Goal: Check status

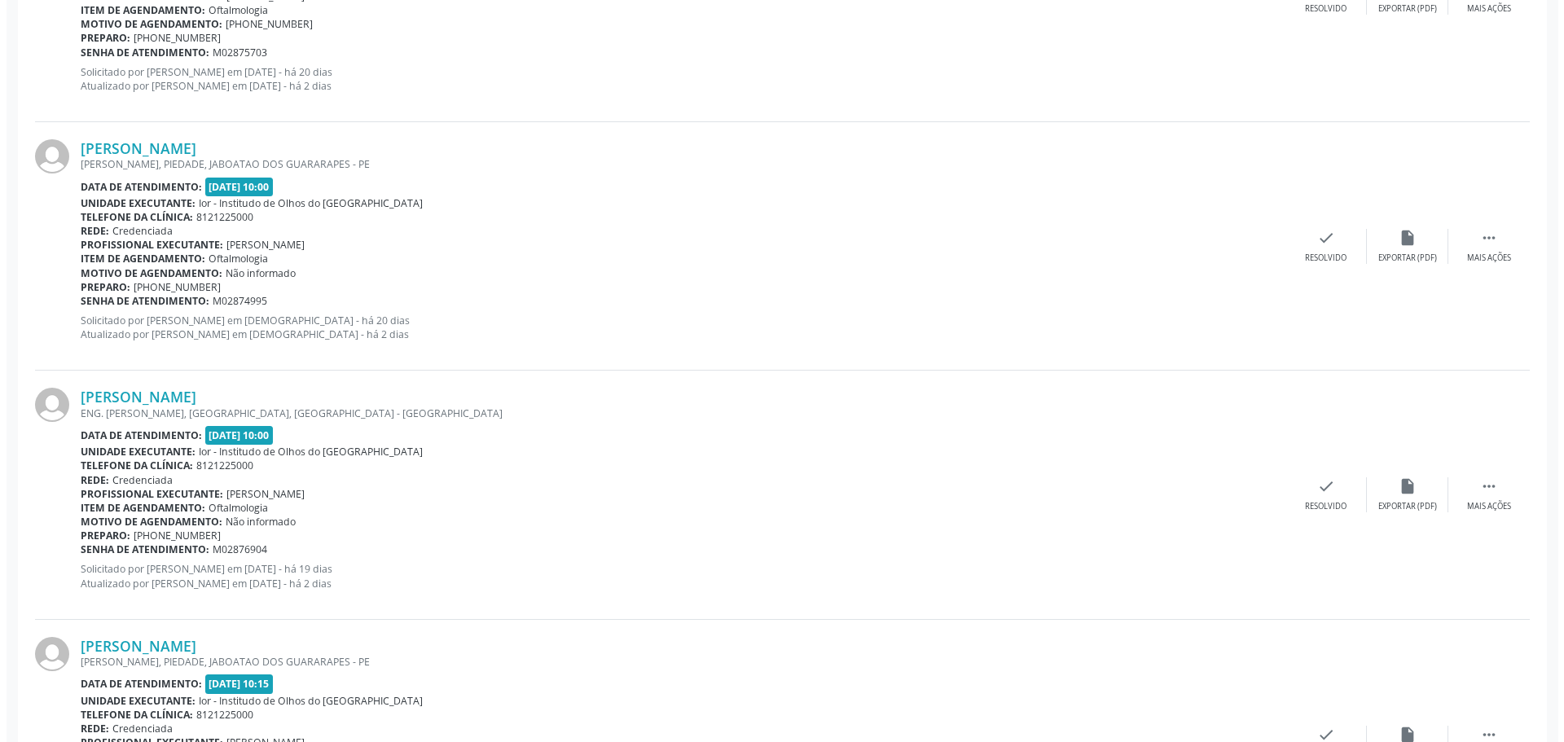
scroll to position [896, 0]
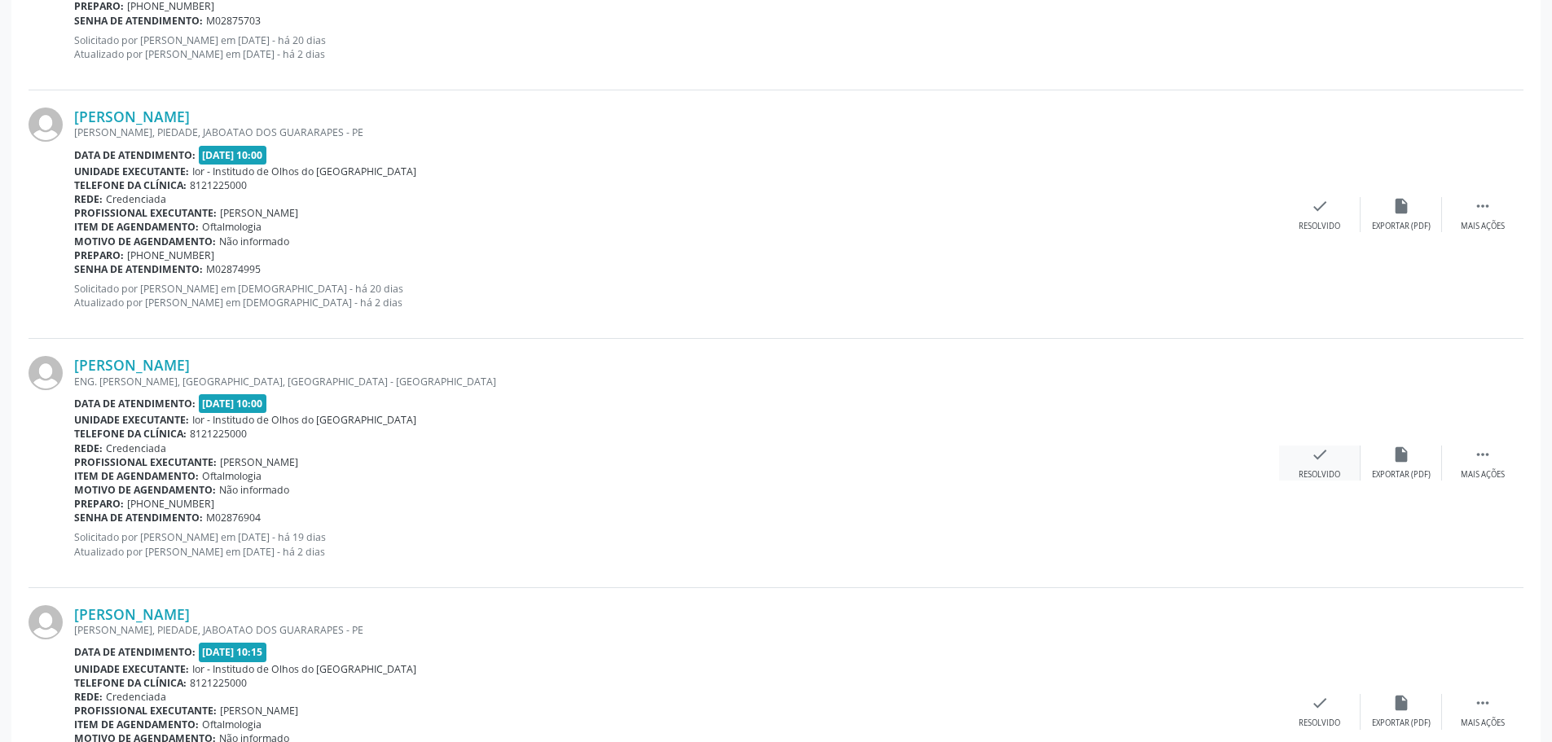
click at [1325, 457] on icon "check" at bounding box center [1320, 455] width 18 height 18
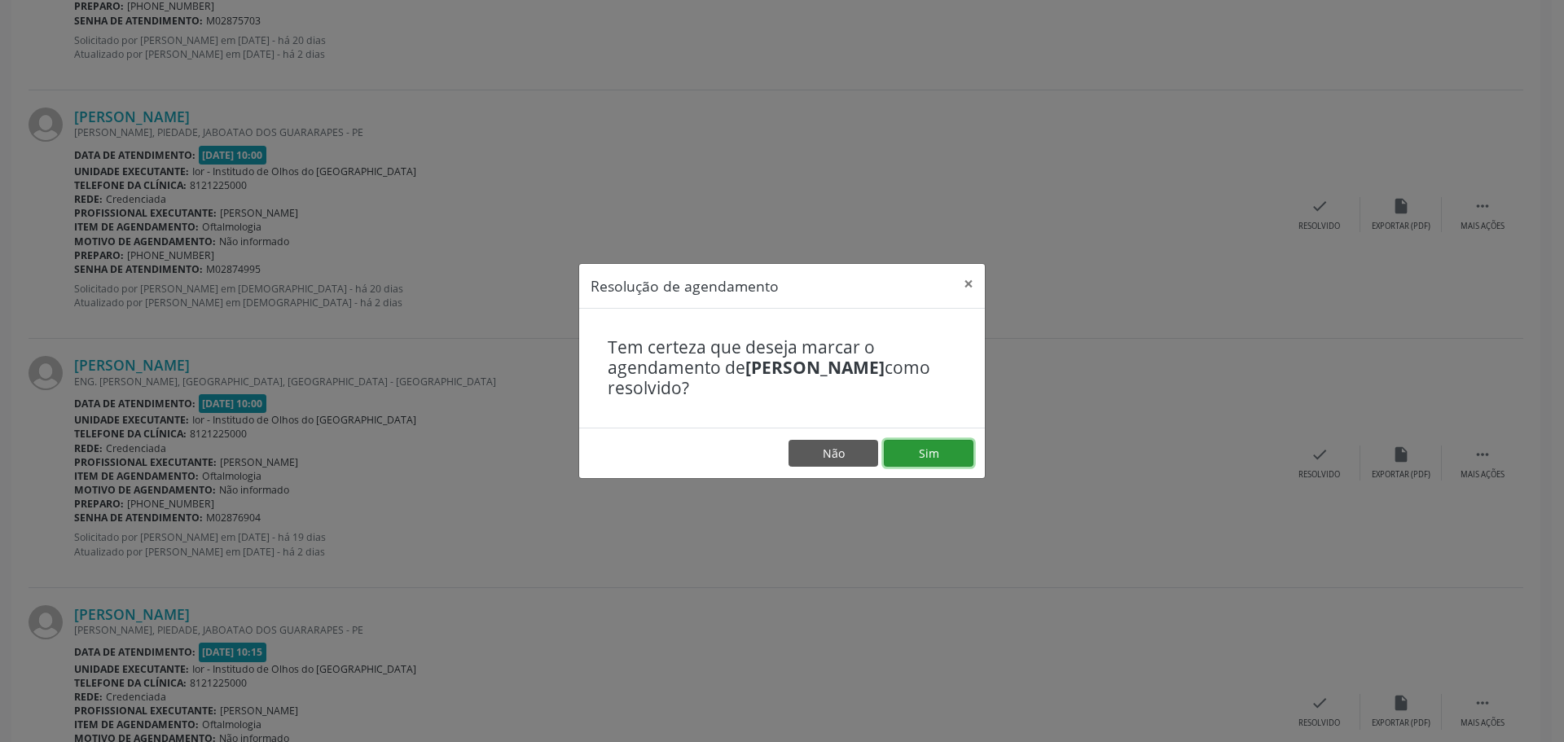
click at [918, 459] on button "Sim" at bounding box center [929, 454] width 90 height 28
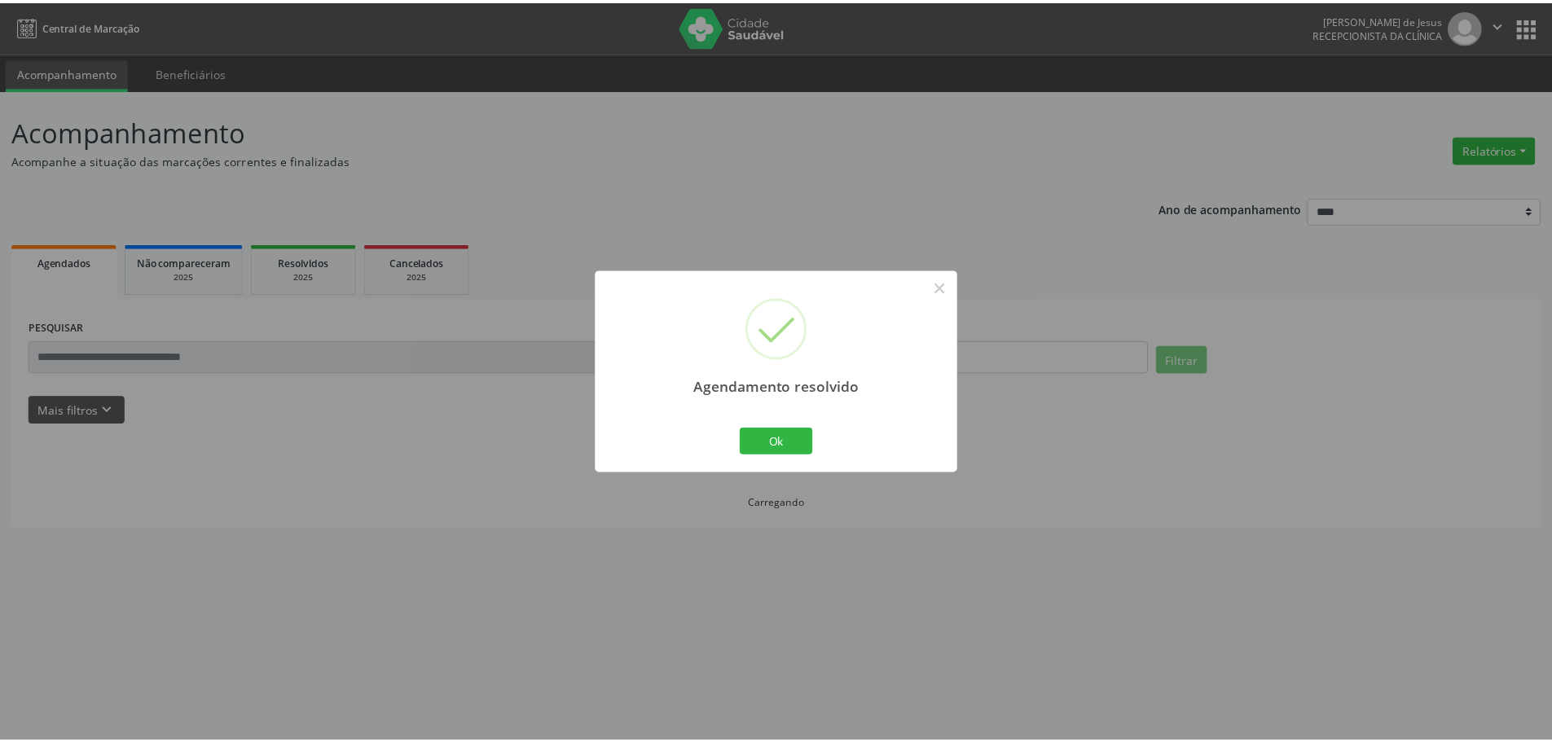
scroll to position [0, 0]
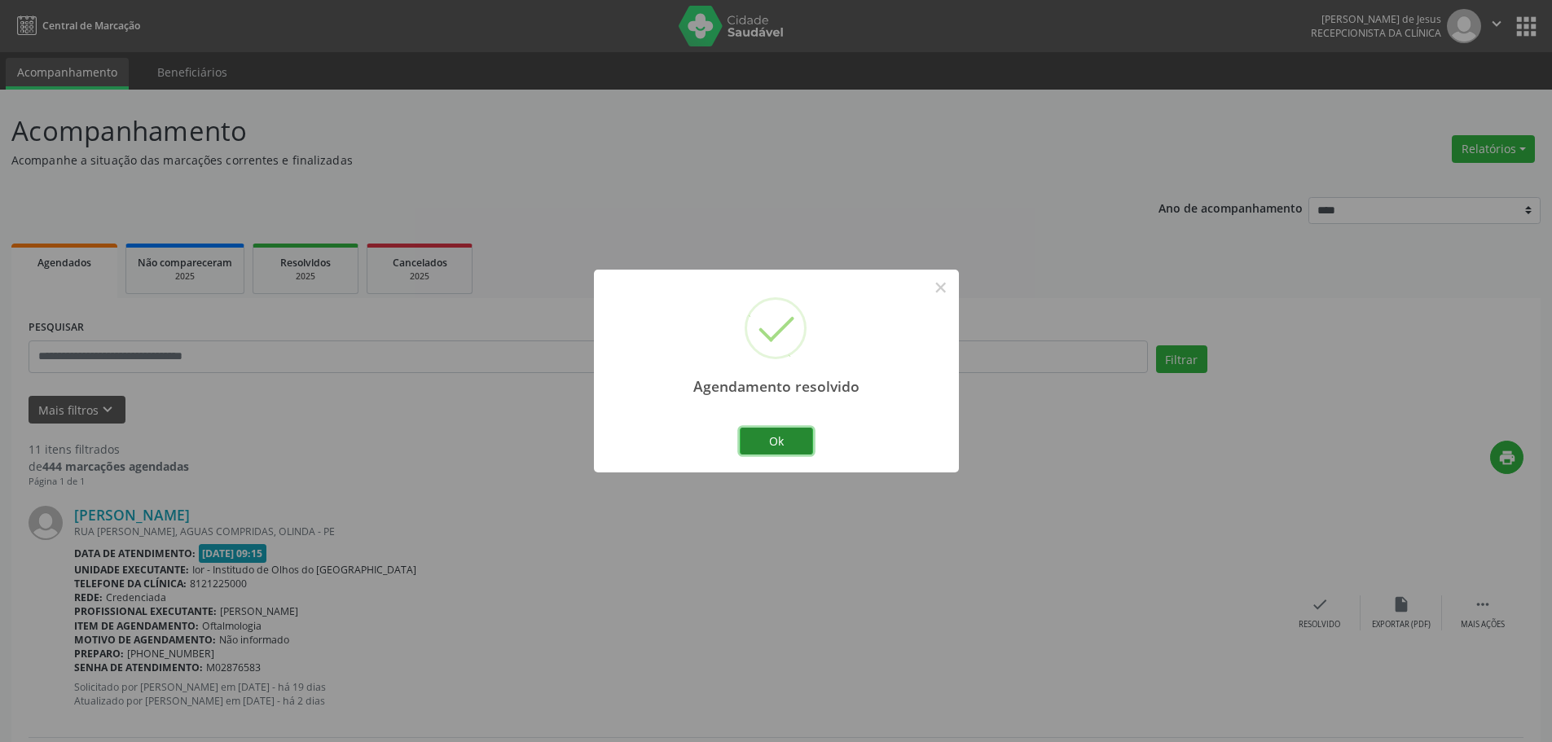
click at [767, 441] on button "Ok" at bounding box center [776, 442] width 73 height 28
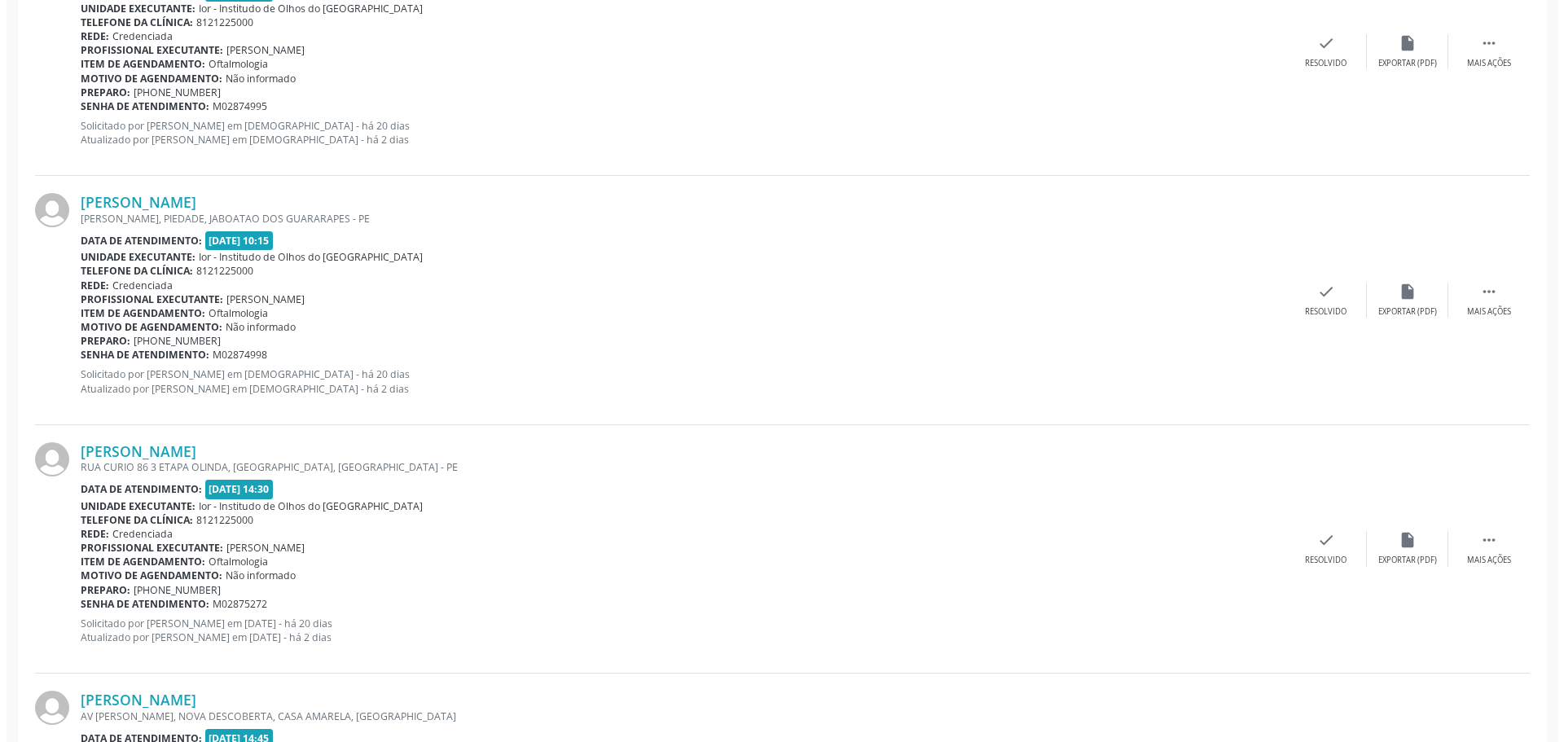
scroll to position [978, 0]
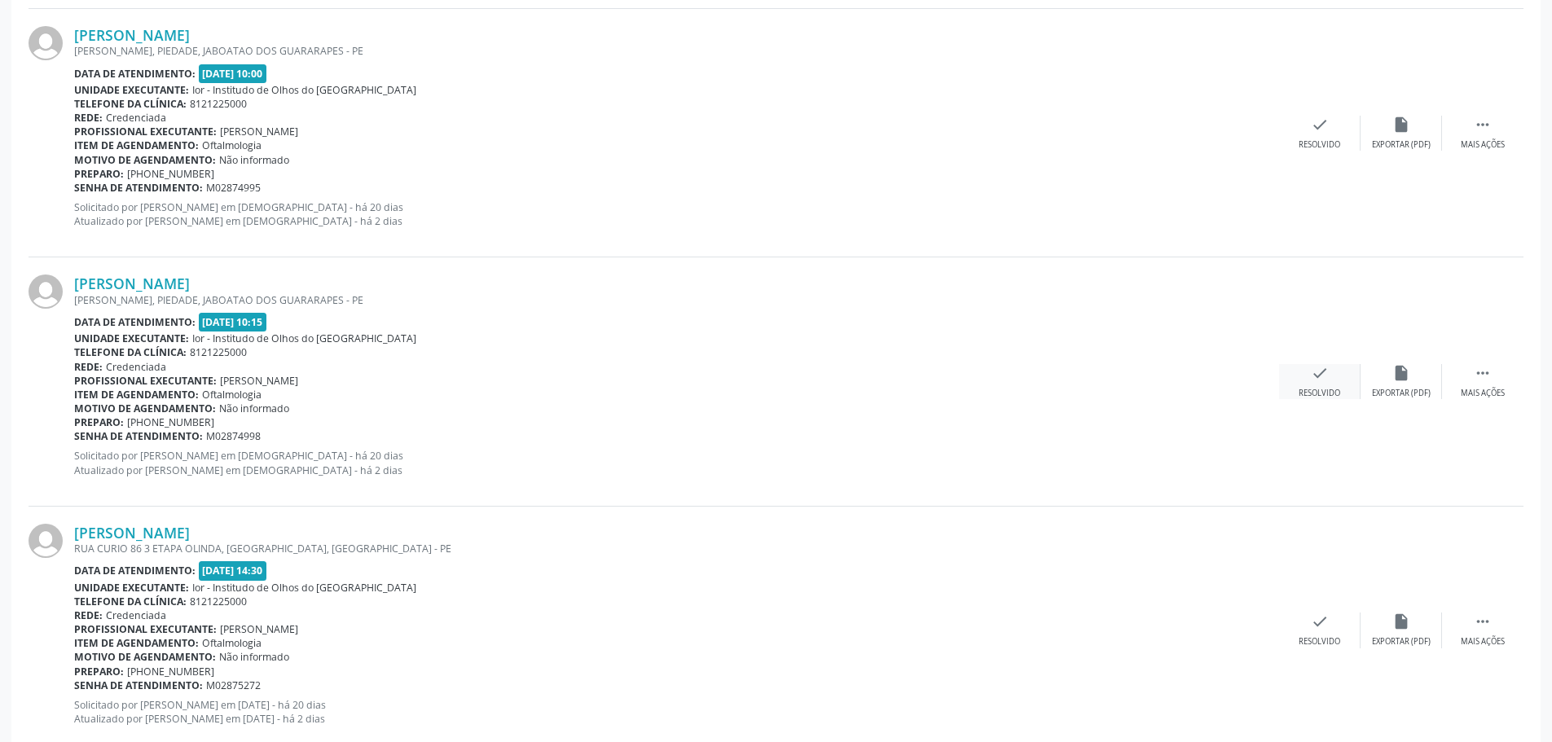
click at [1312, 378] on icon "check" at bounding box center [1320, 373] width 18 height 18
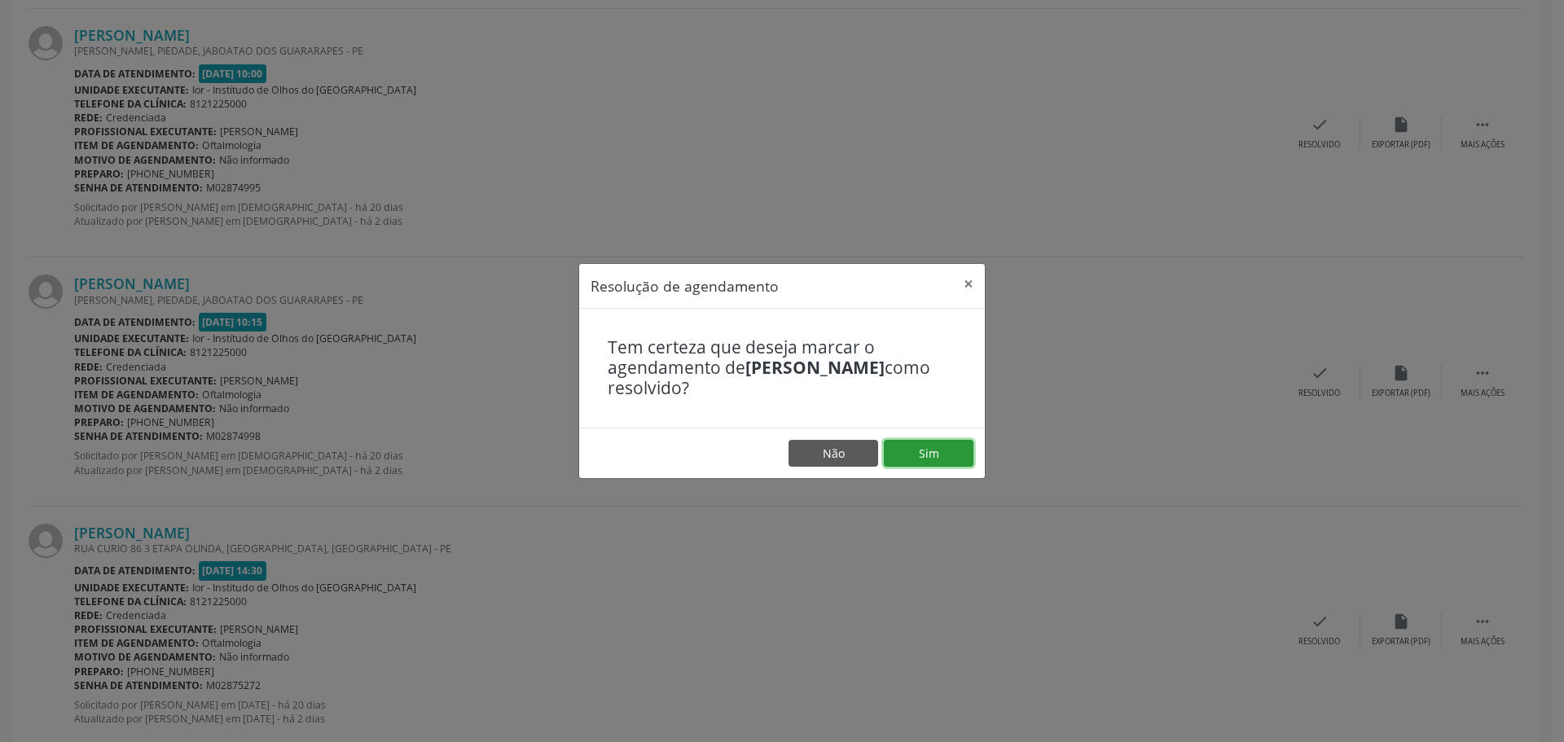
click at [933, 447] on button "Sim" at bounding box center [929, 454] width 90 height 28
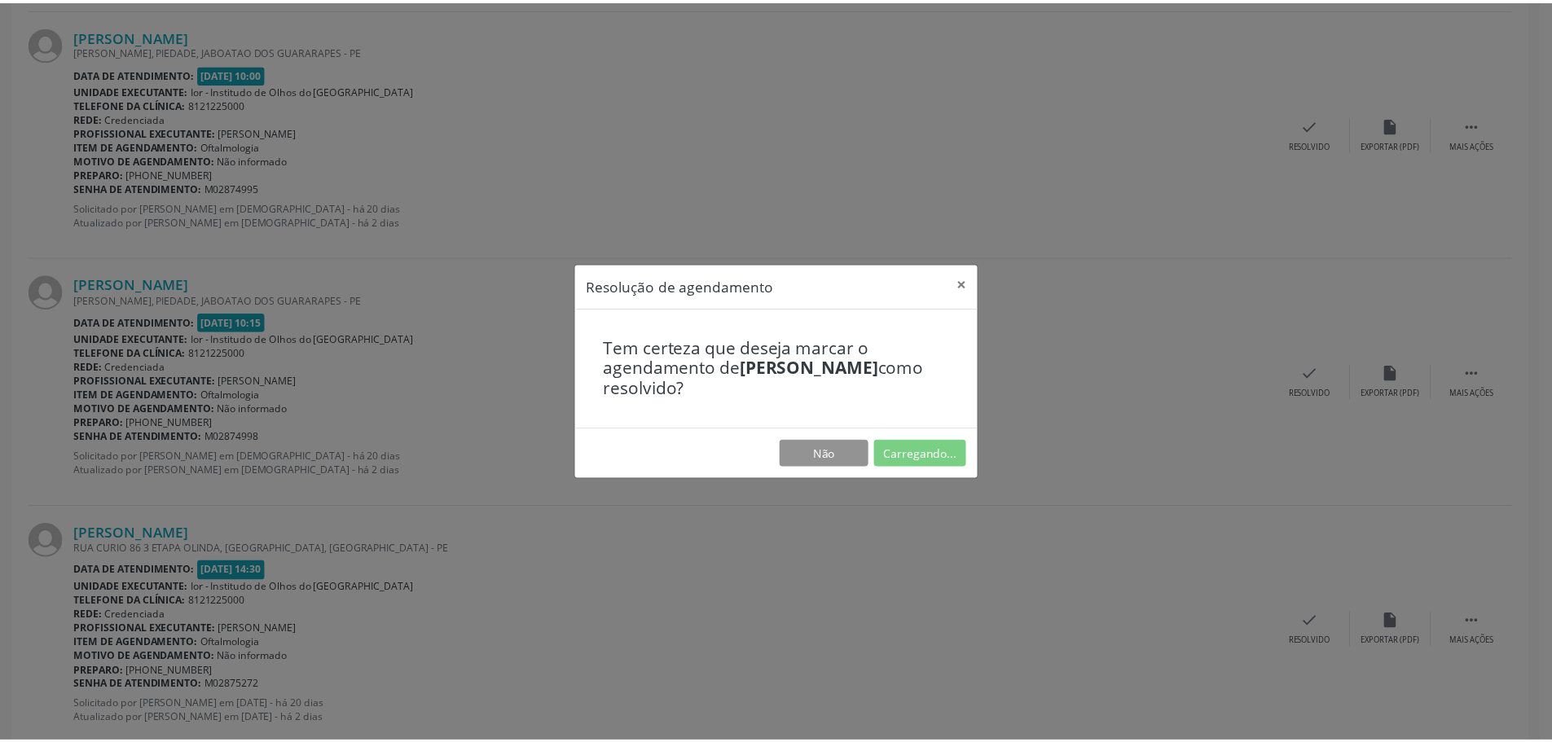
scroll to position [0, 0]
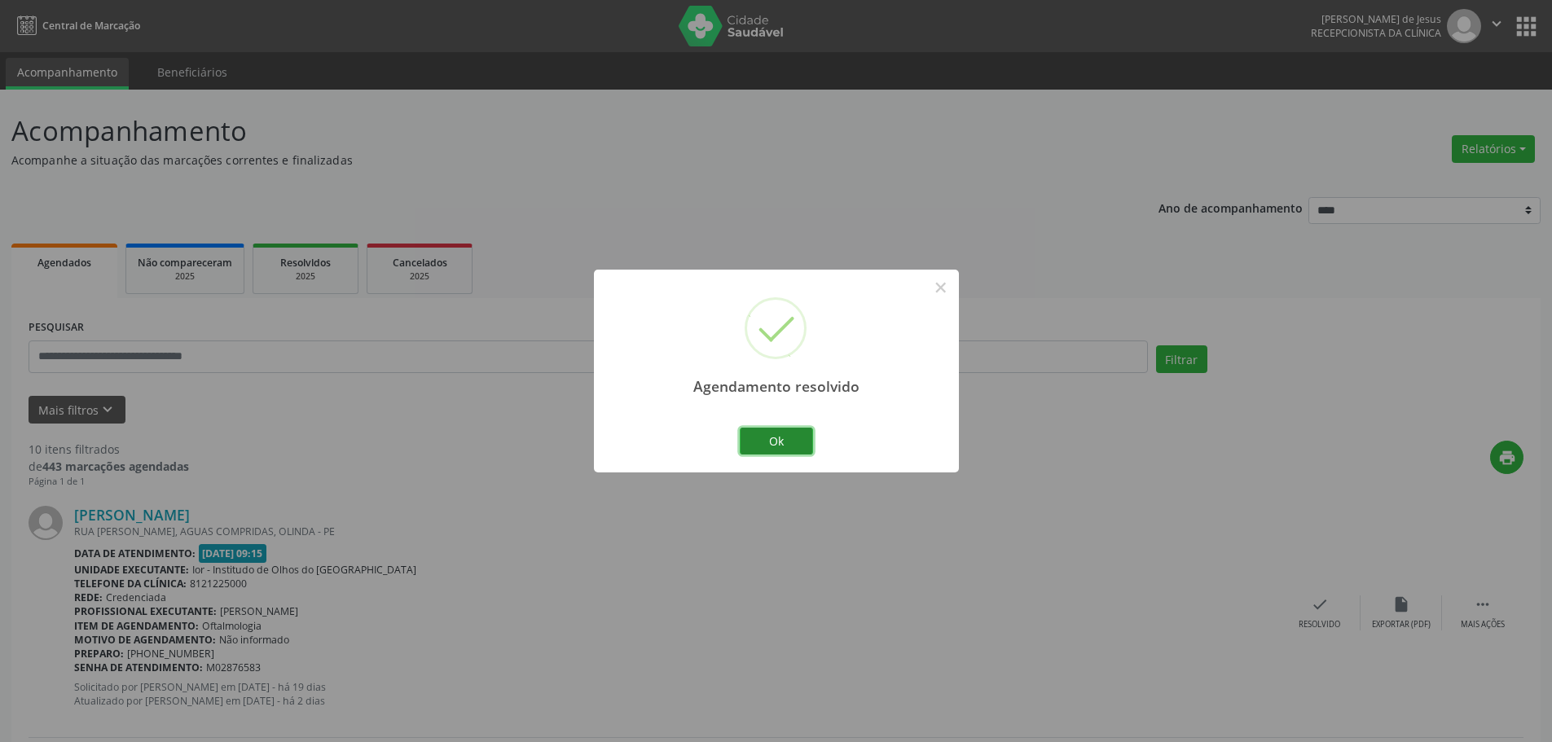
click at [800, 440] on button "Ok" at bounding box center [776, 442] width 73 height 28
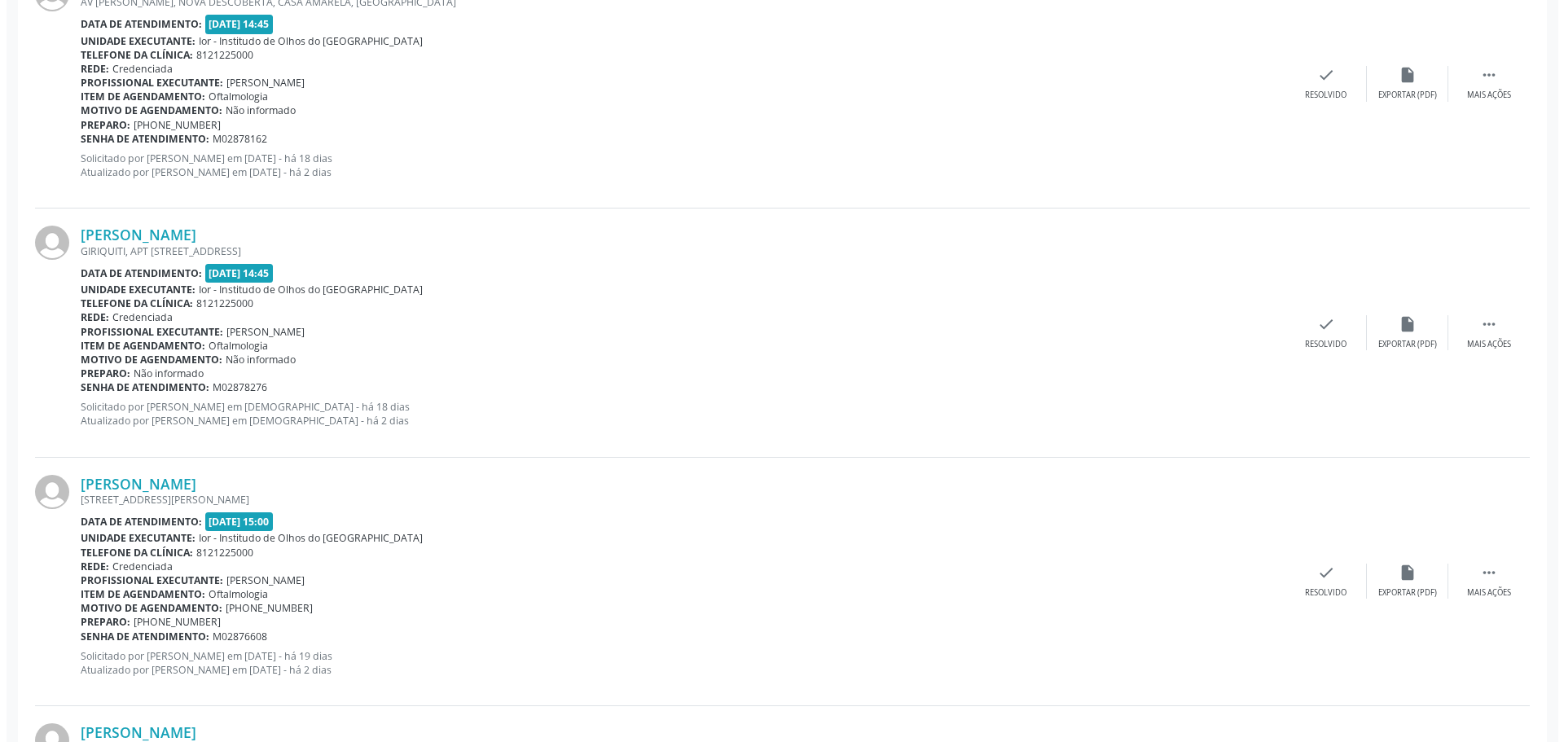
scroll to position [1548, 0]
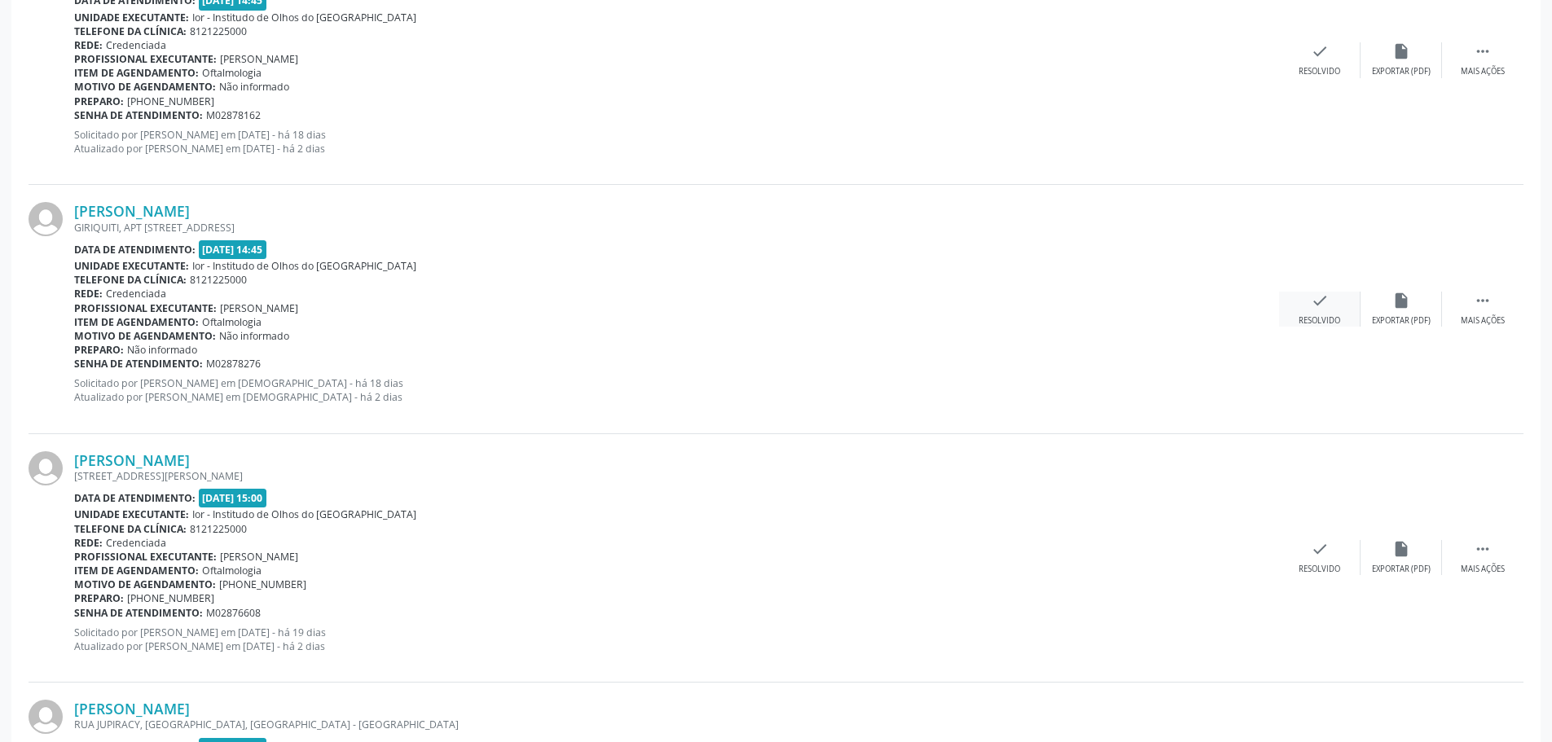
click at [1307, 301] on div "check Resolvido" at bounding box center [1319, 309] width 81 height 35
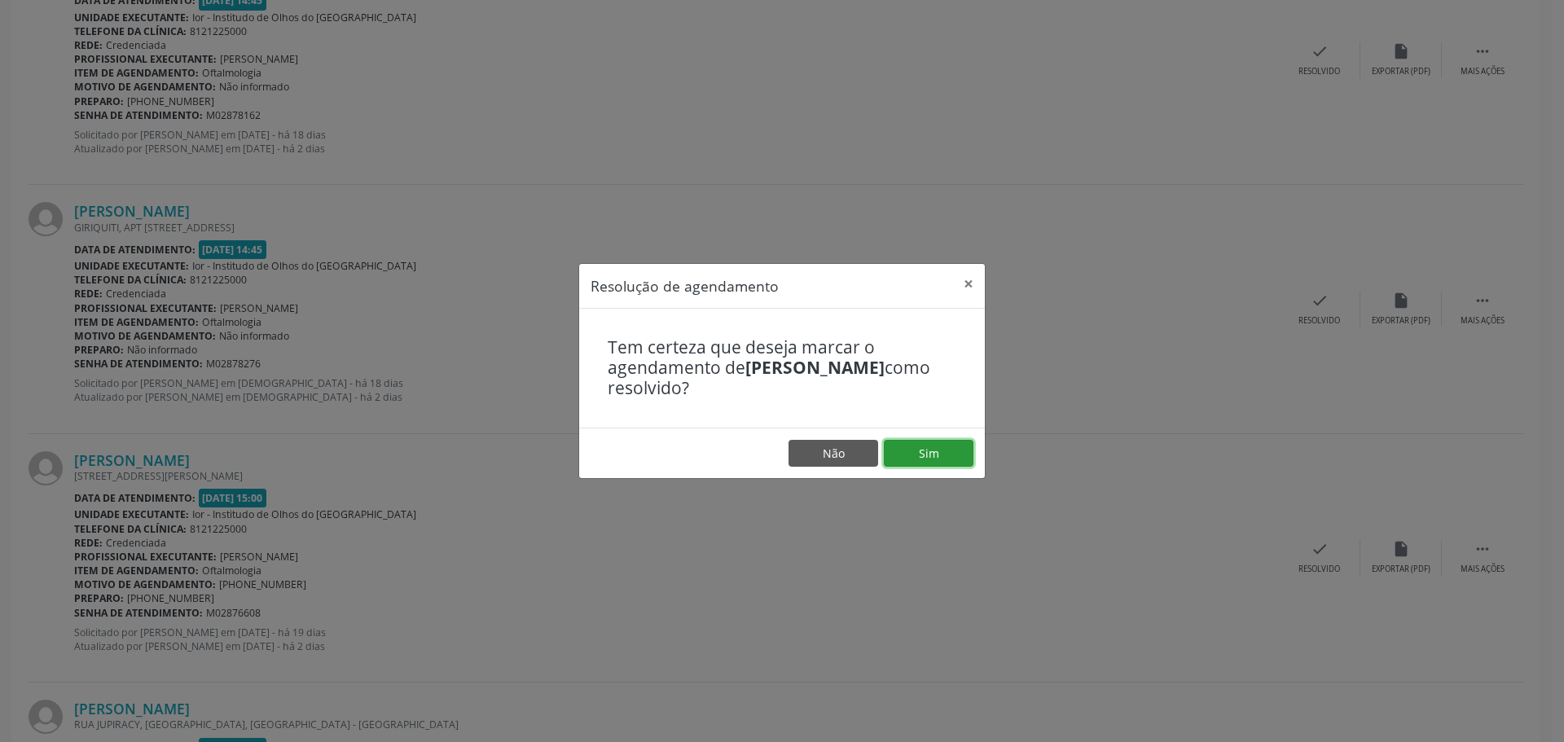
click at [922, 455] on button "Sim" at bounding box center [929, 454] width 90 height 28
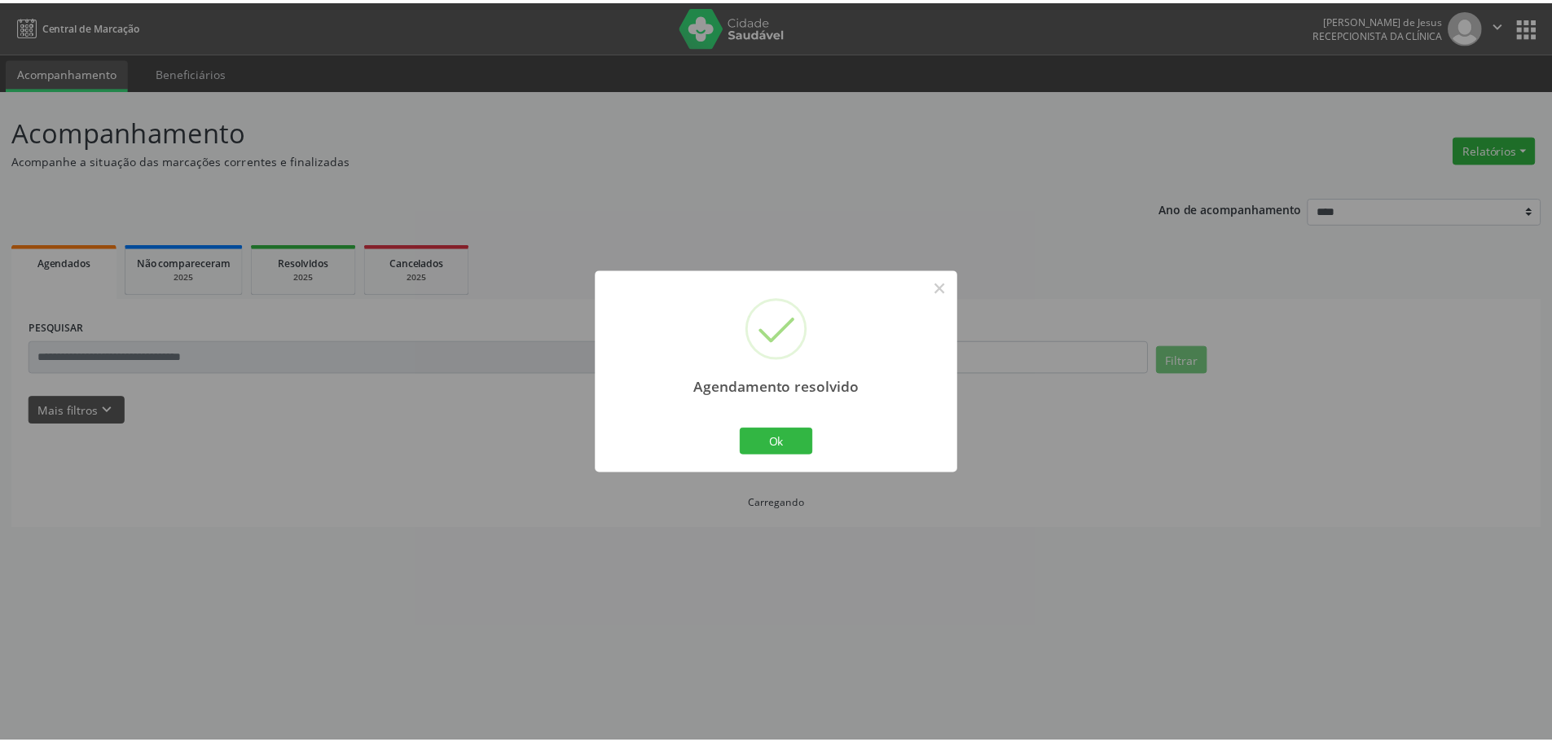
scroll to position [0, 0]
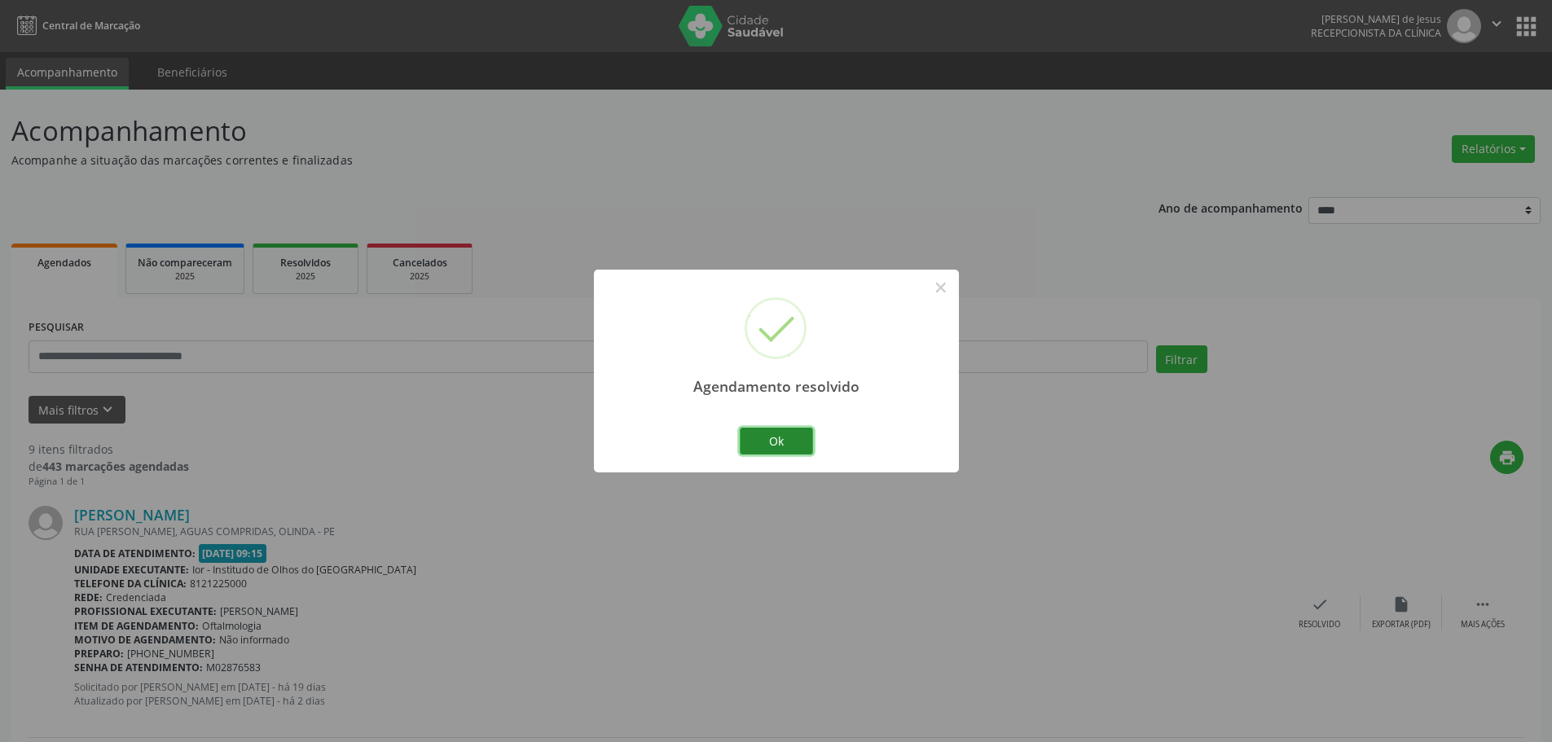
click at [767, 440] on button "Ok" at bounding box center [776, 442] width 73 height 28
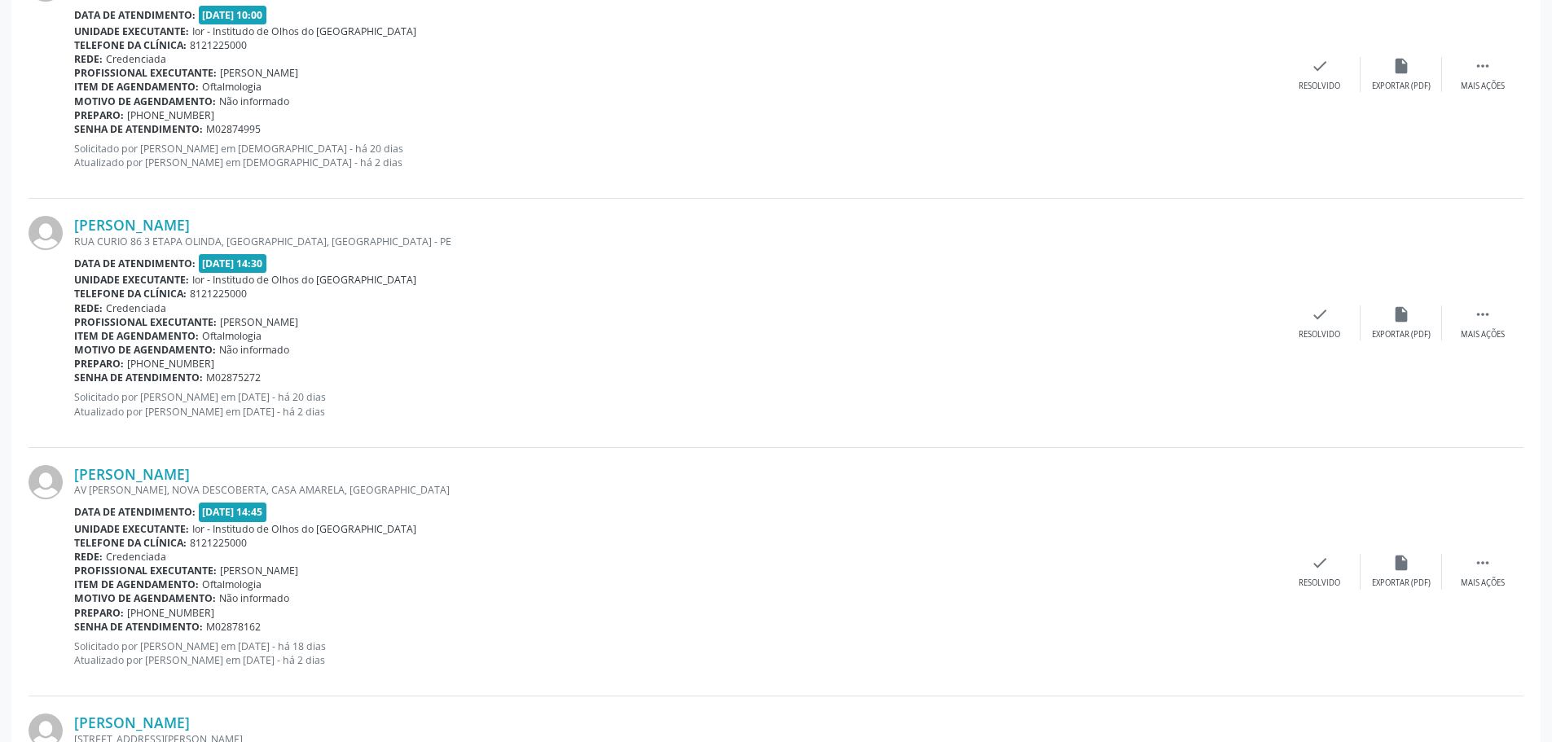
scroll to position [1059, 0]
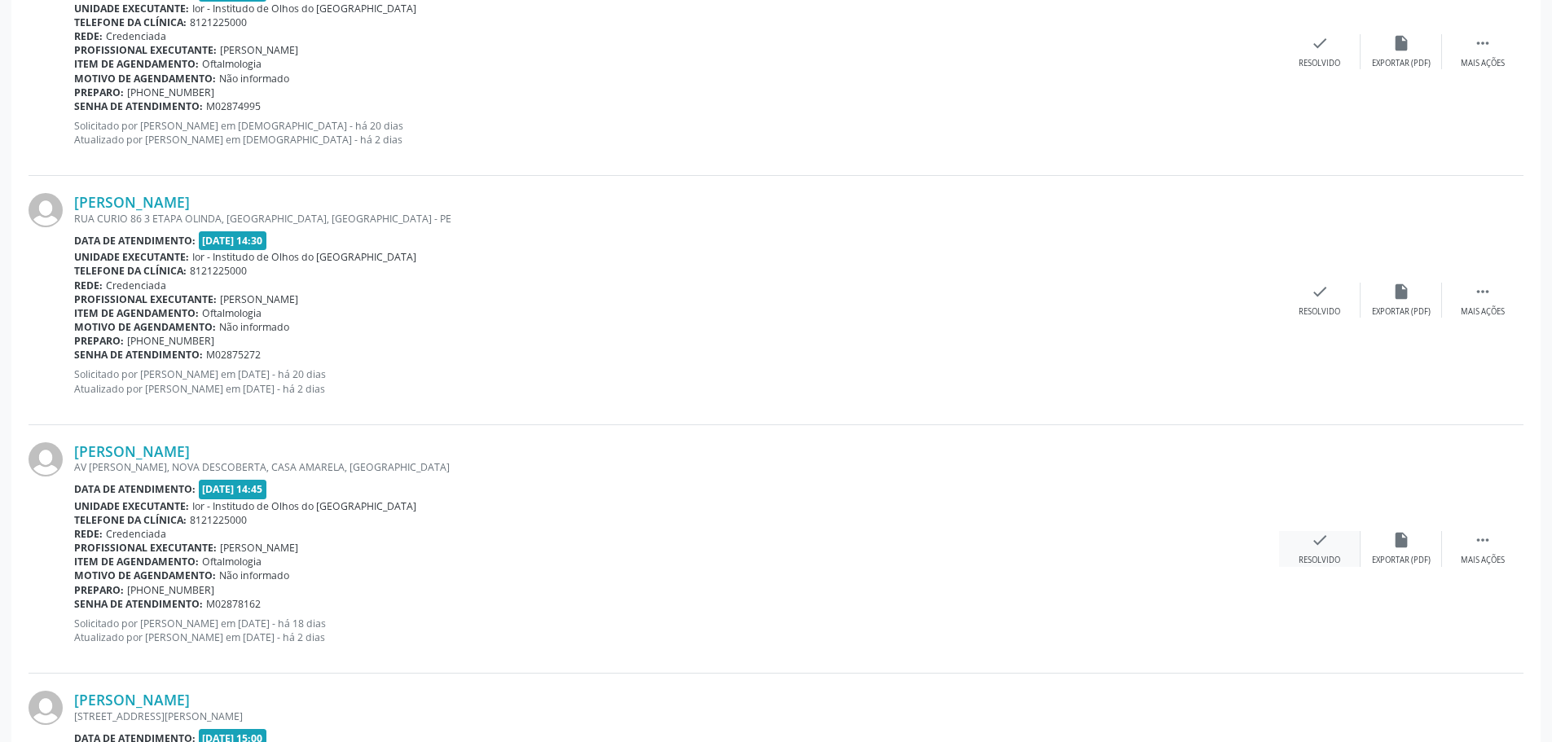
click at [1328, 538] on icon "check" at bounding box center [1320, 540] width 18 height 18
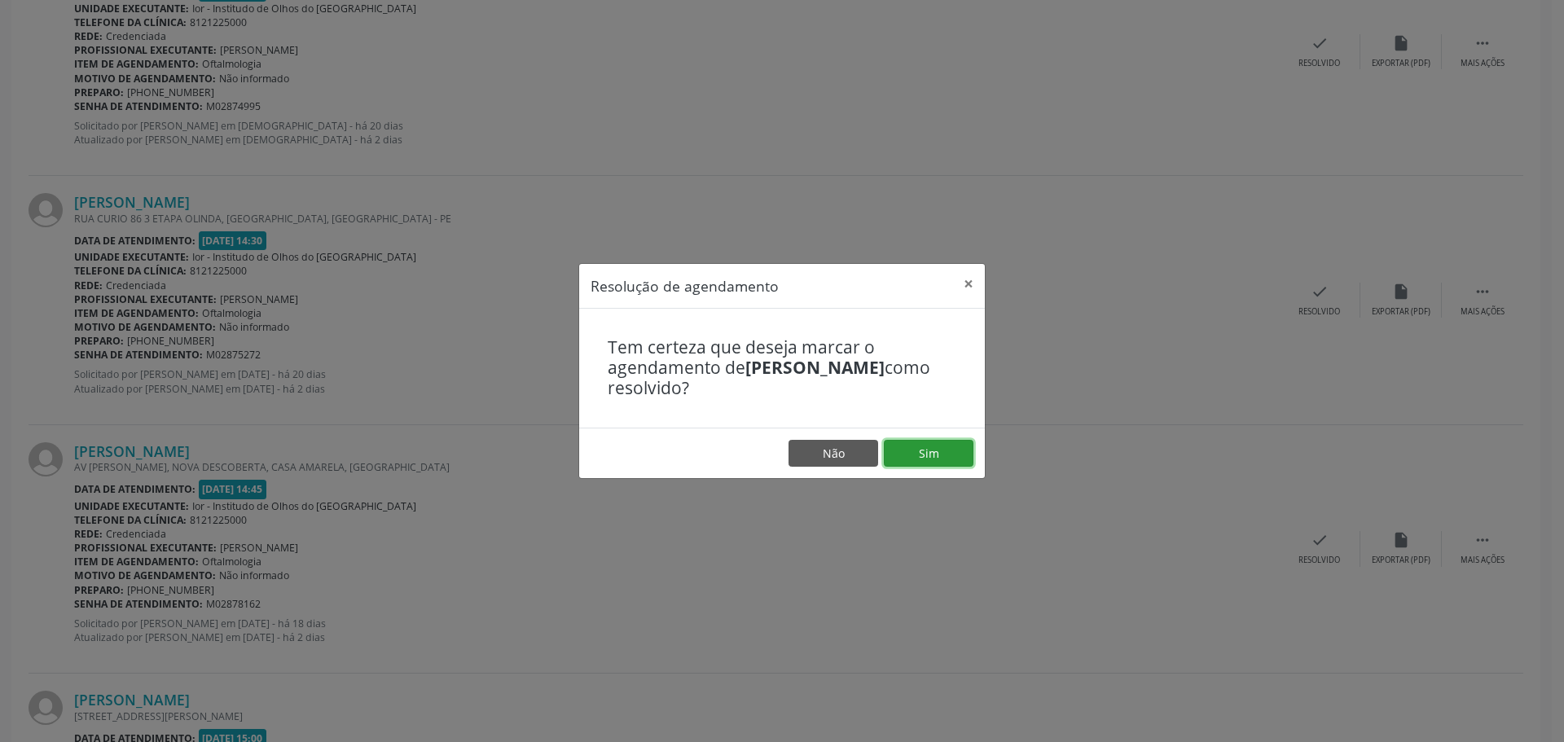
click at [925, 455] on button "Sim" at bounding box center [929, 454] width 90 height 28
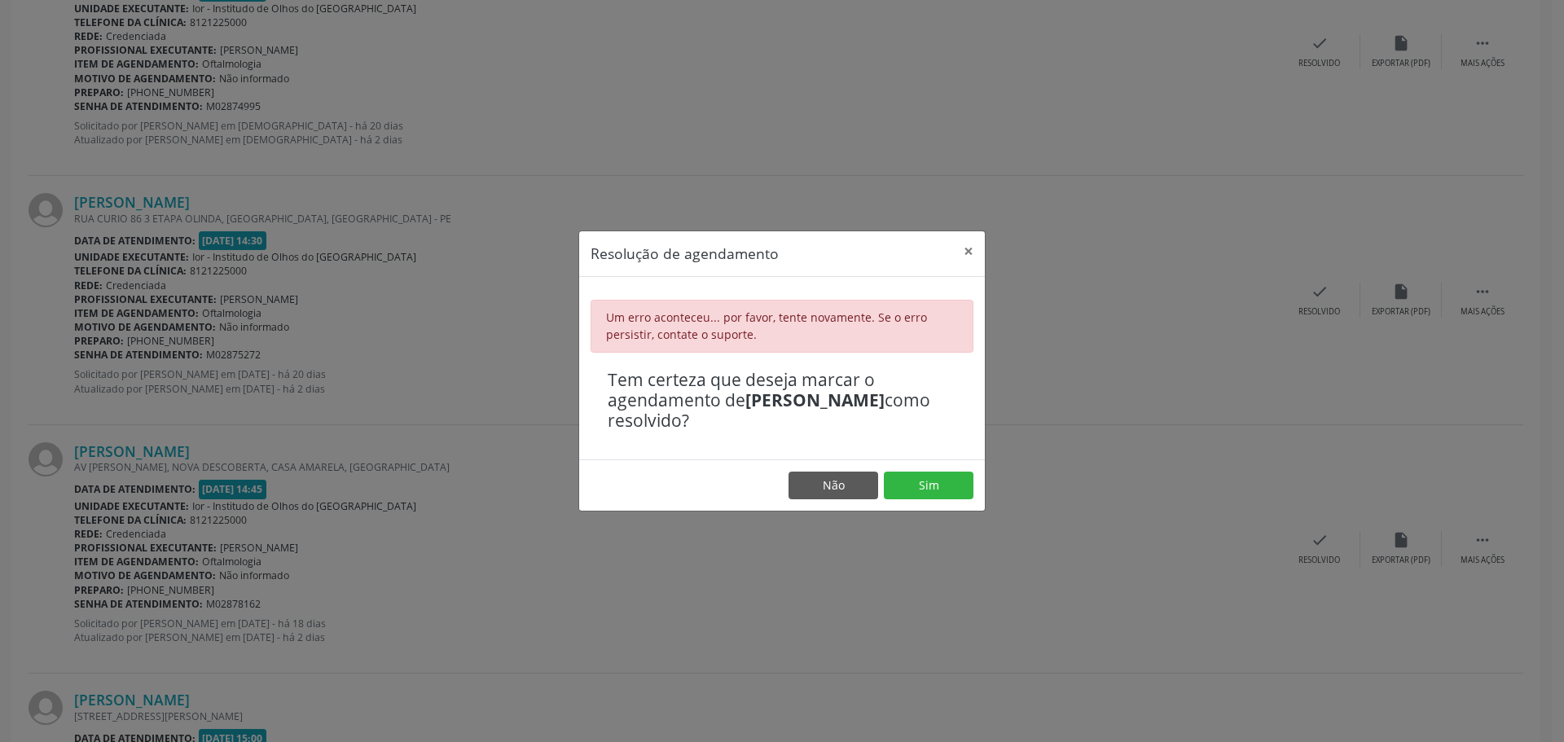
click at [942, 466] on footer "Não Sim" at bounding box center [782, 484] width 406 height 51
click at [934, 487] on button "Sim" at bounding box center [929, 486] width 90 height 28
click at [961, 253] on button "×" at bounding box center [968, 251] width 33 height 40
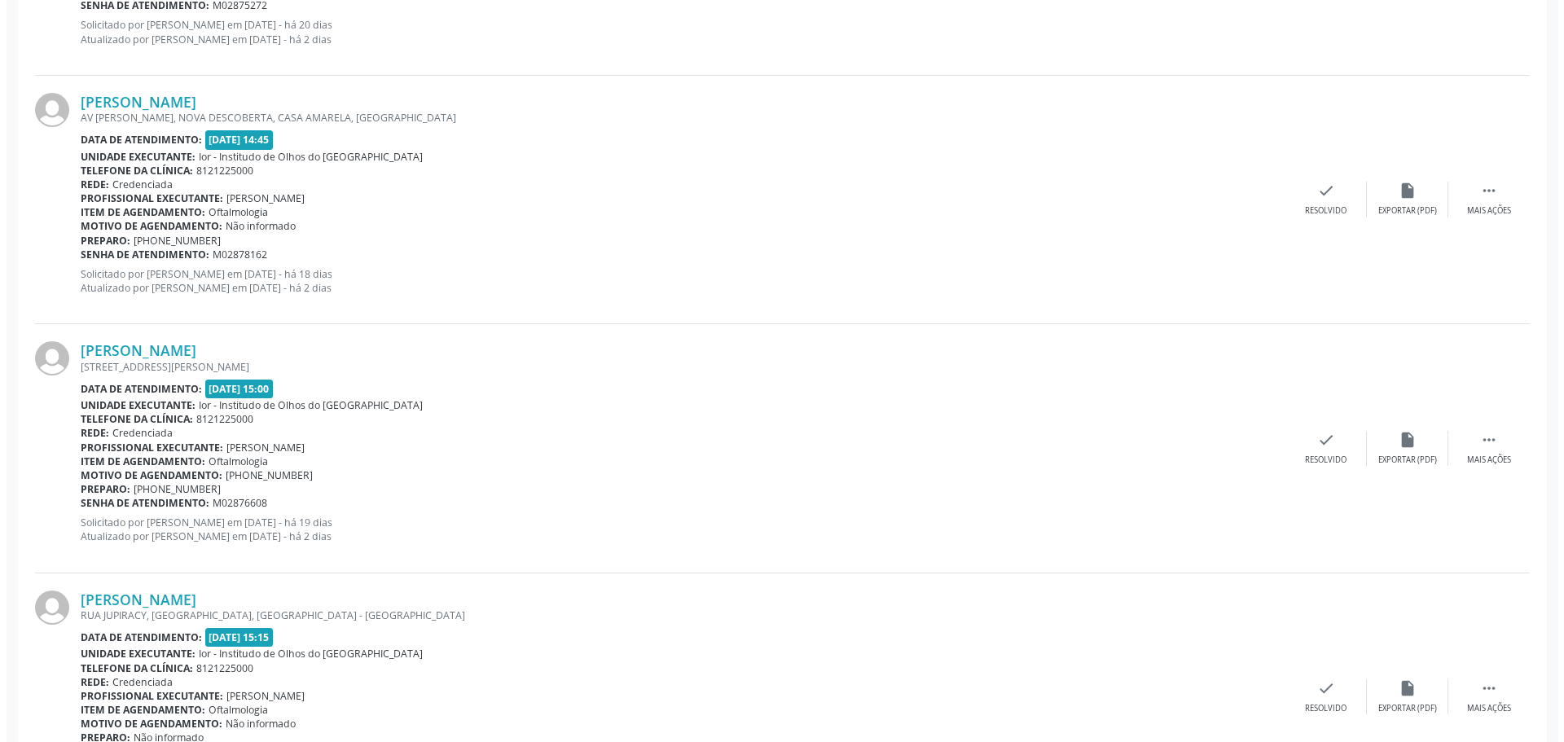
scroll to position [1385, 0]
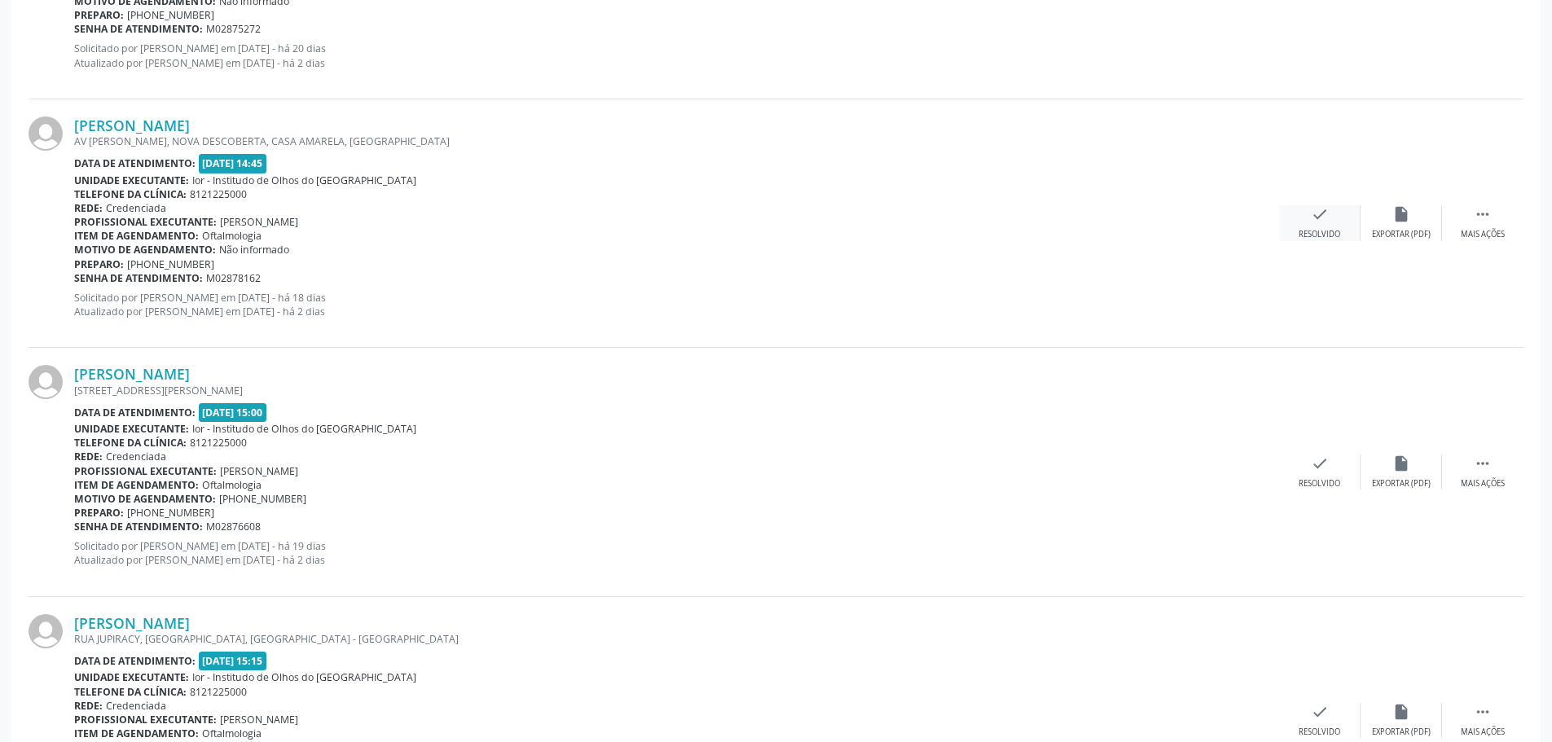
click at [1325, 215] on icon "check" at bounding box center [1320, 214] width 18 height 18
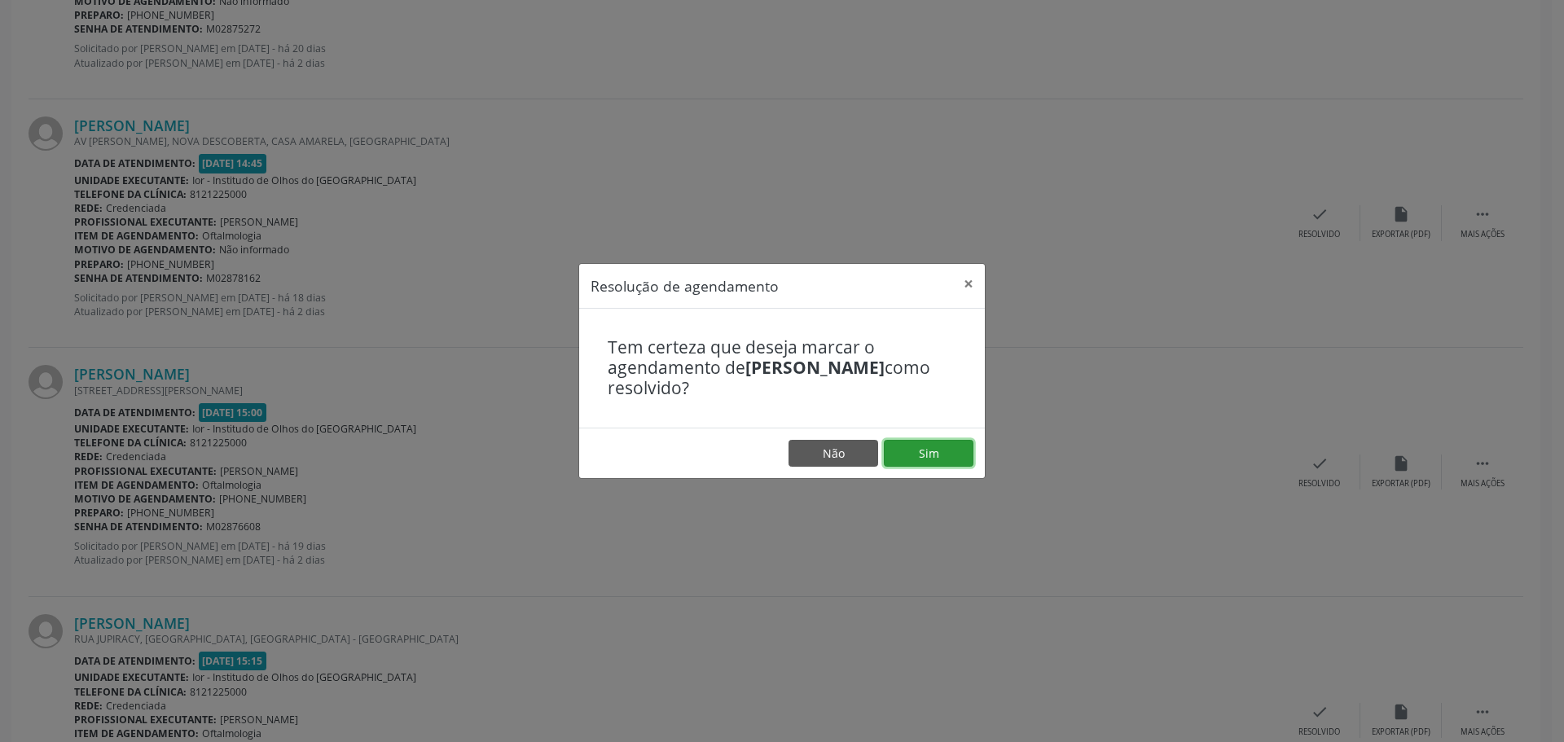
click at [909, 449] on button "Sim" at bounding box center [929, 454] width 90 height 28
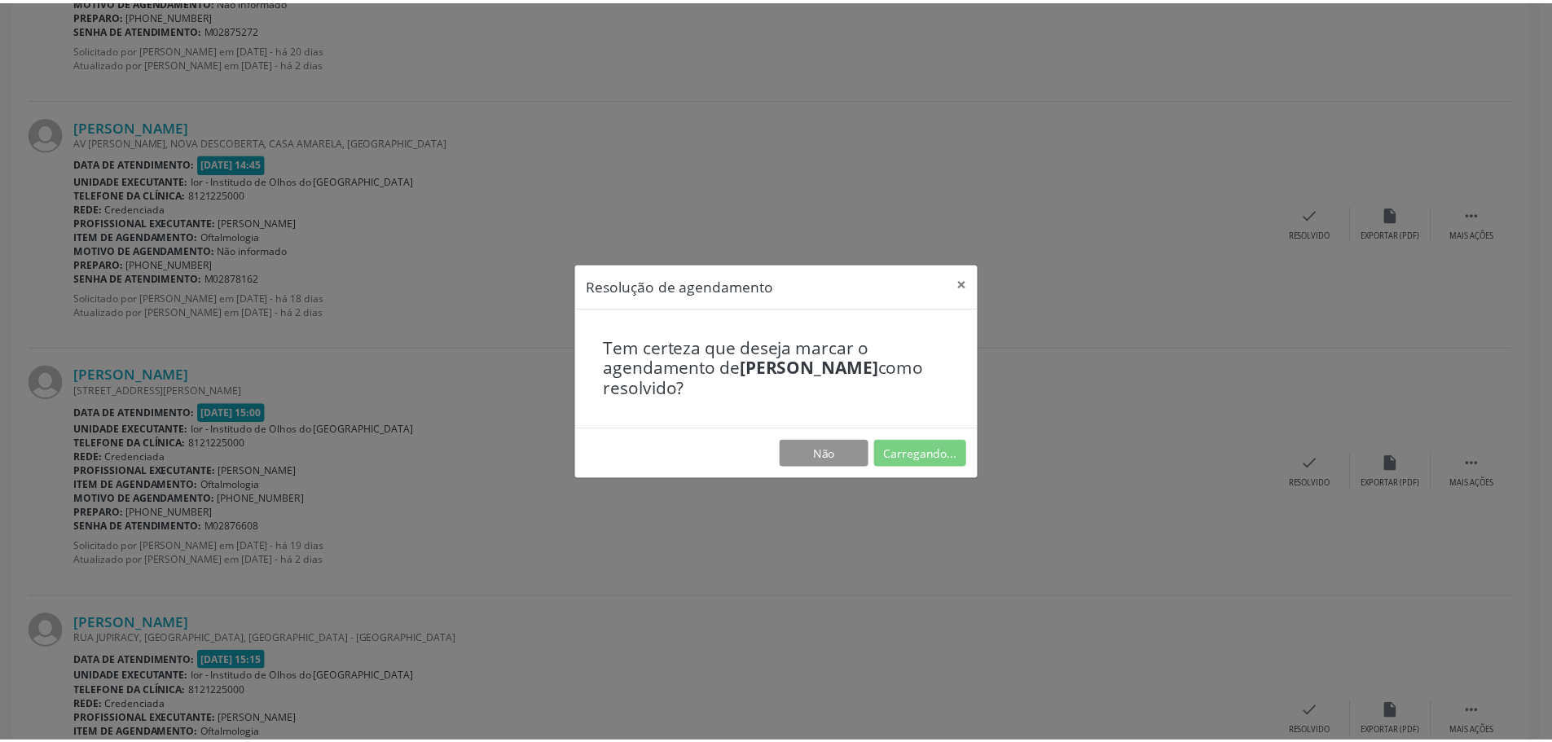
scroll to position [0, 0]
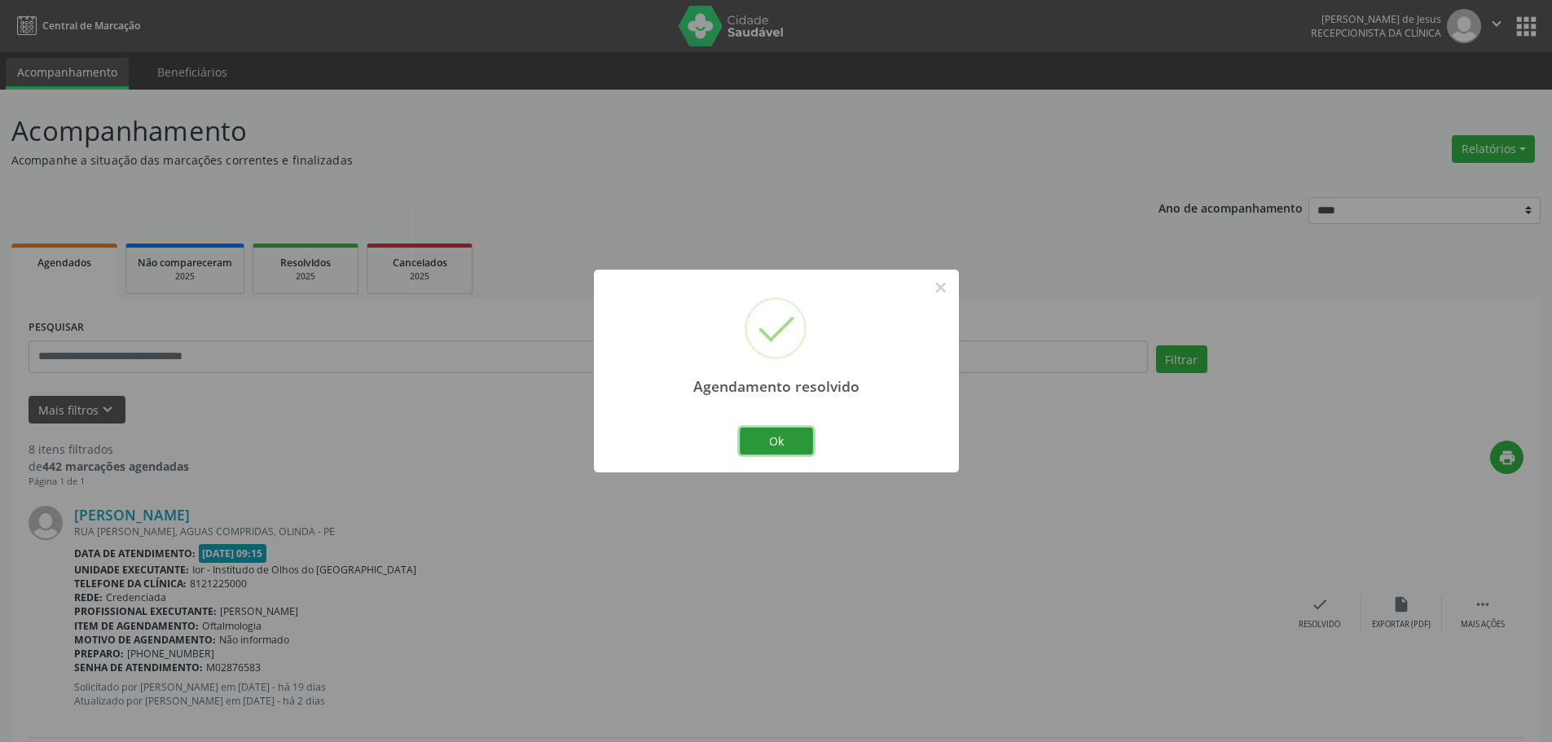
drag, startPoint x: 773, startPoint y: 442, endPoint x: 749, endPoint y: 439, distance: 24.6
click at [770, 440] on button "Ok" at bounding box center [776, 442] width 73 height 28
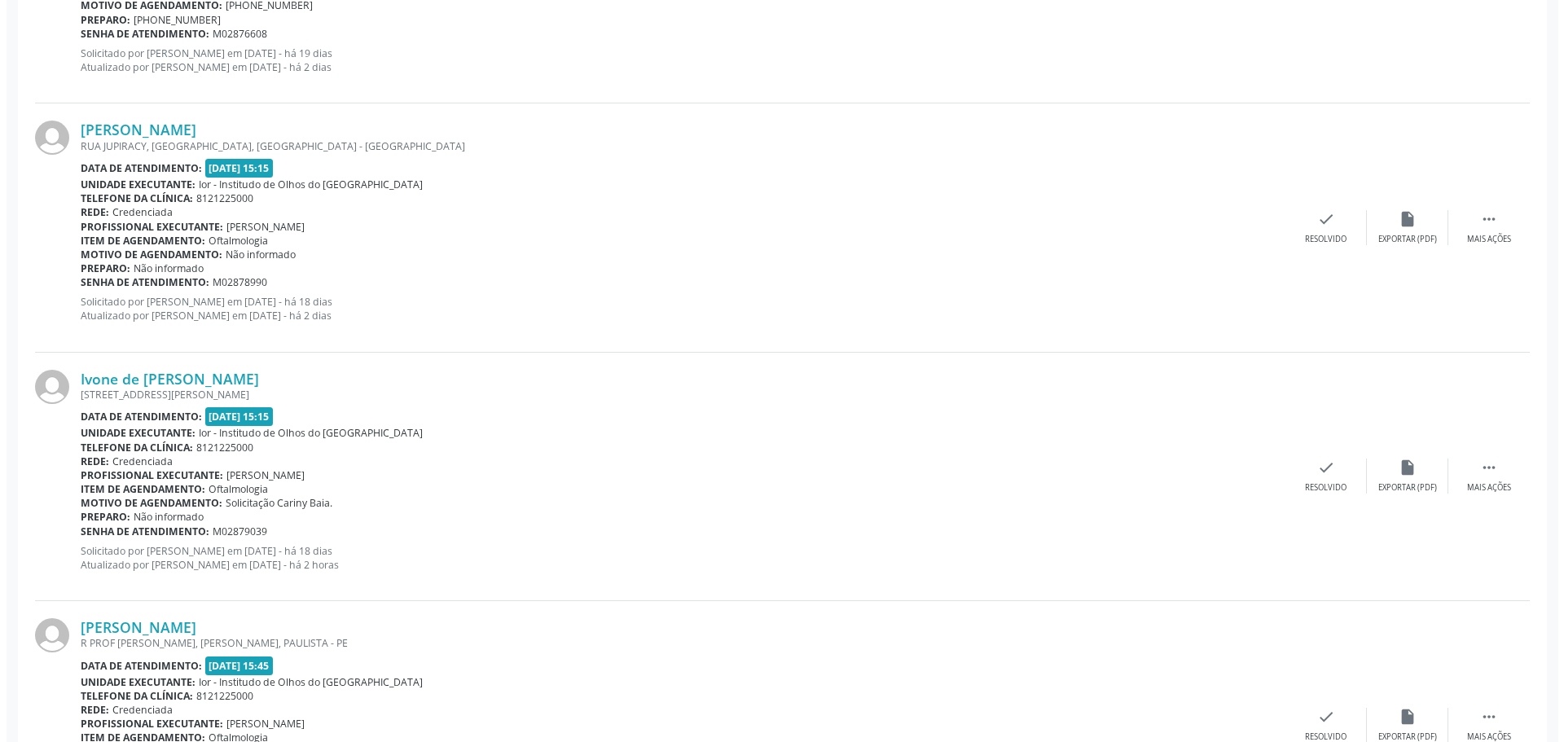
scroll to position [1764, 0]
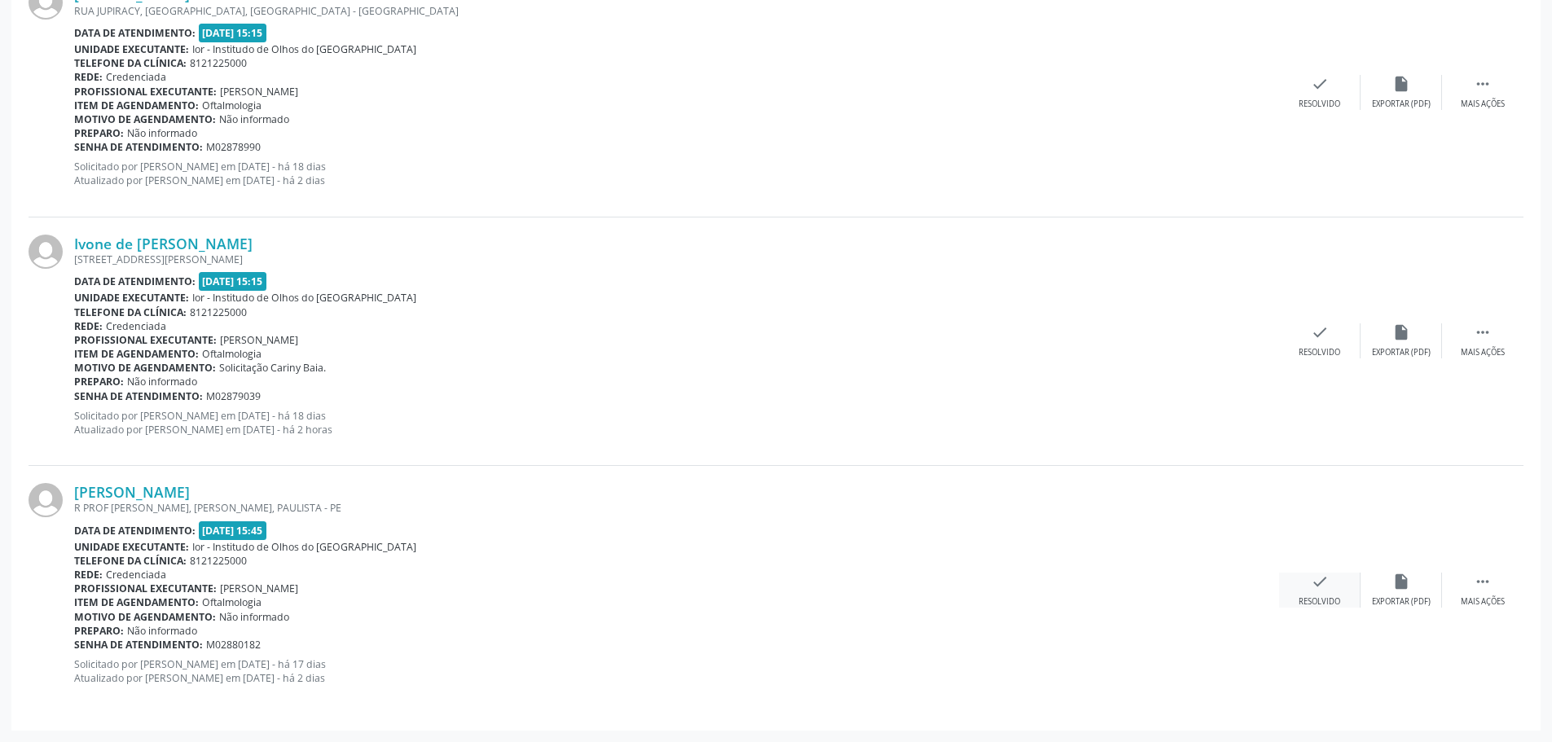
click at [1314, 582] on icon "check" at bounding box center [1320, 582] width 18 height 18
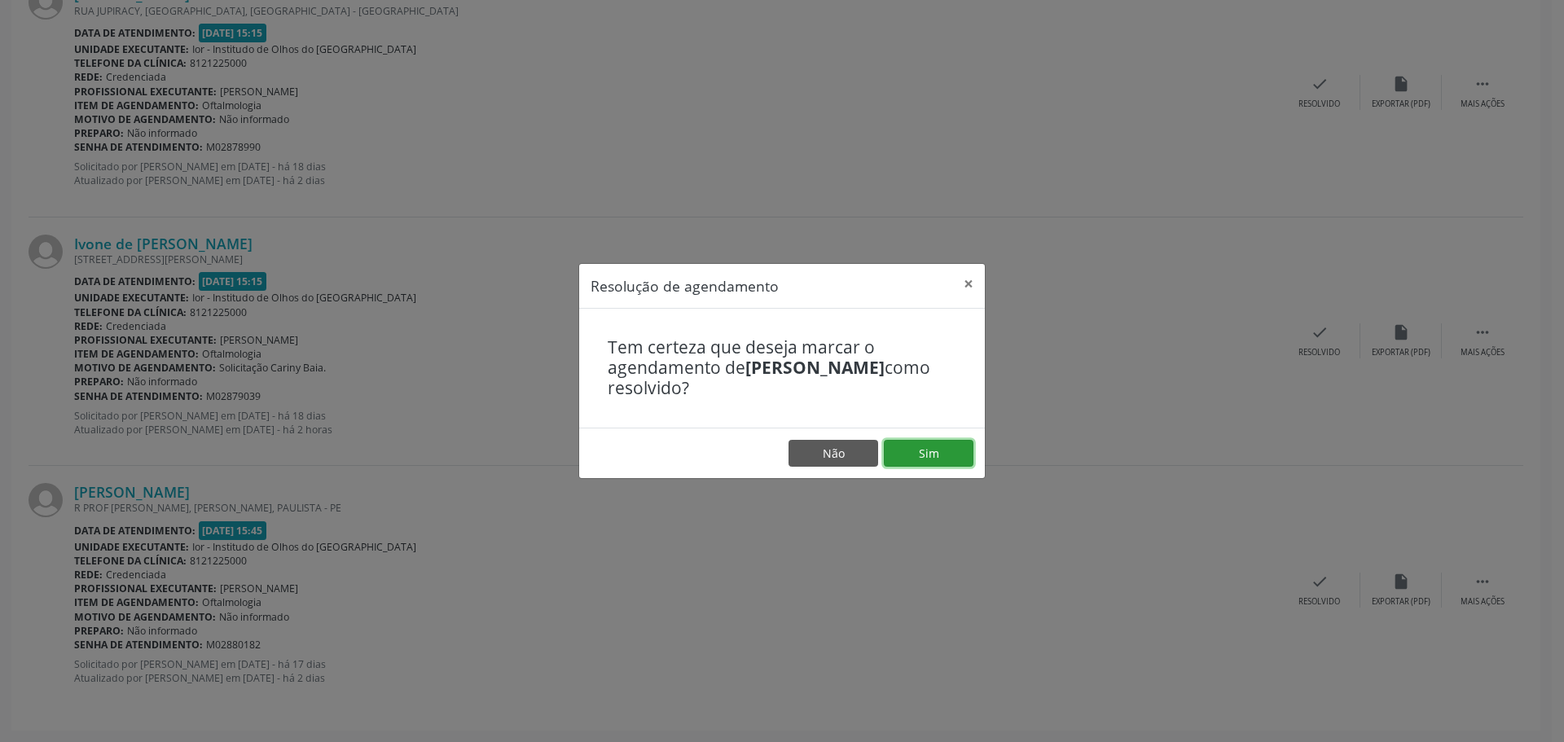
click at [937, 450] on button "Sim" at bounding box center [929, 454] width 90 height 28
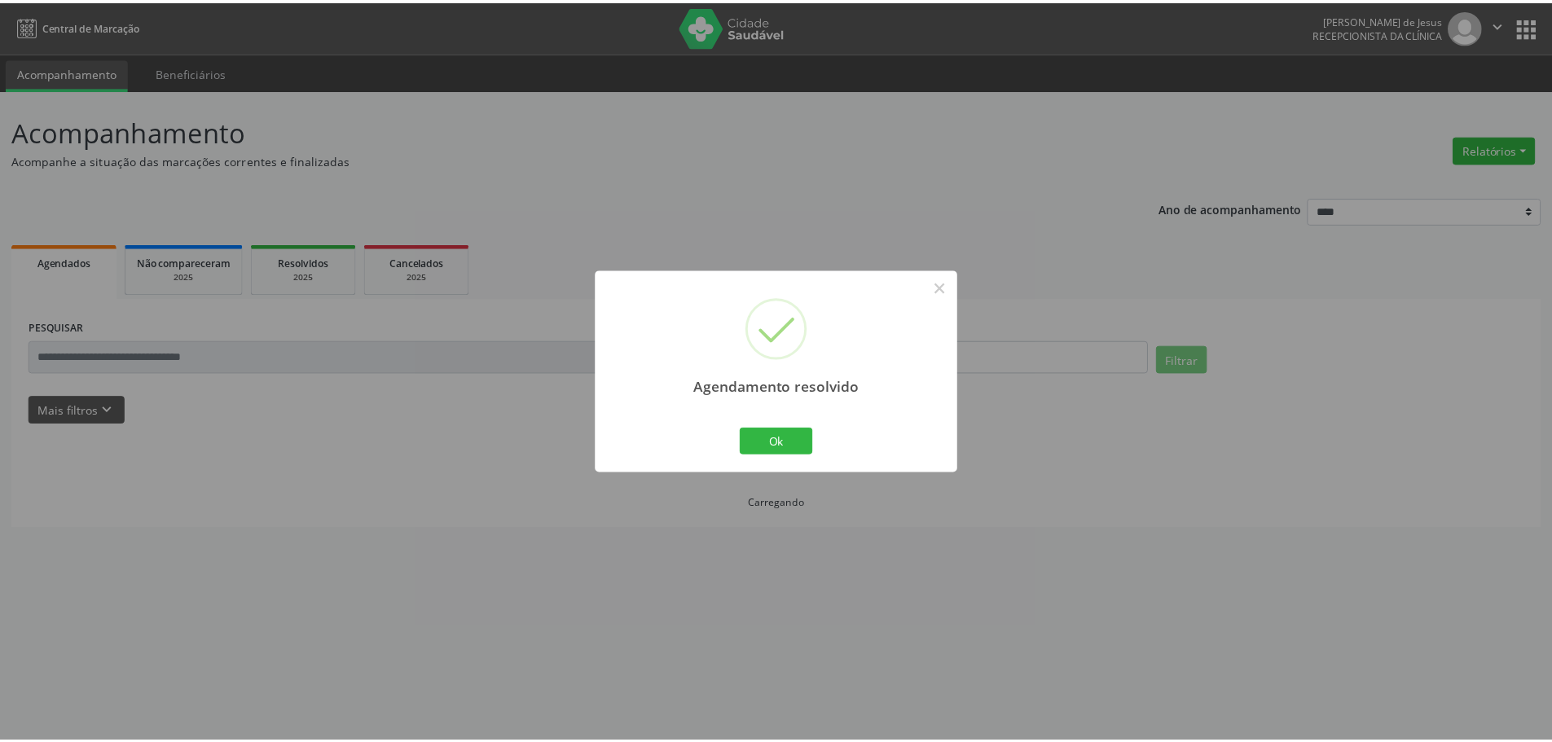
scroll to position [0, 0]
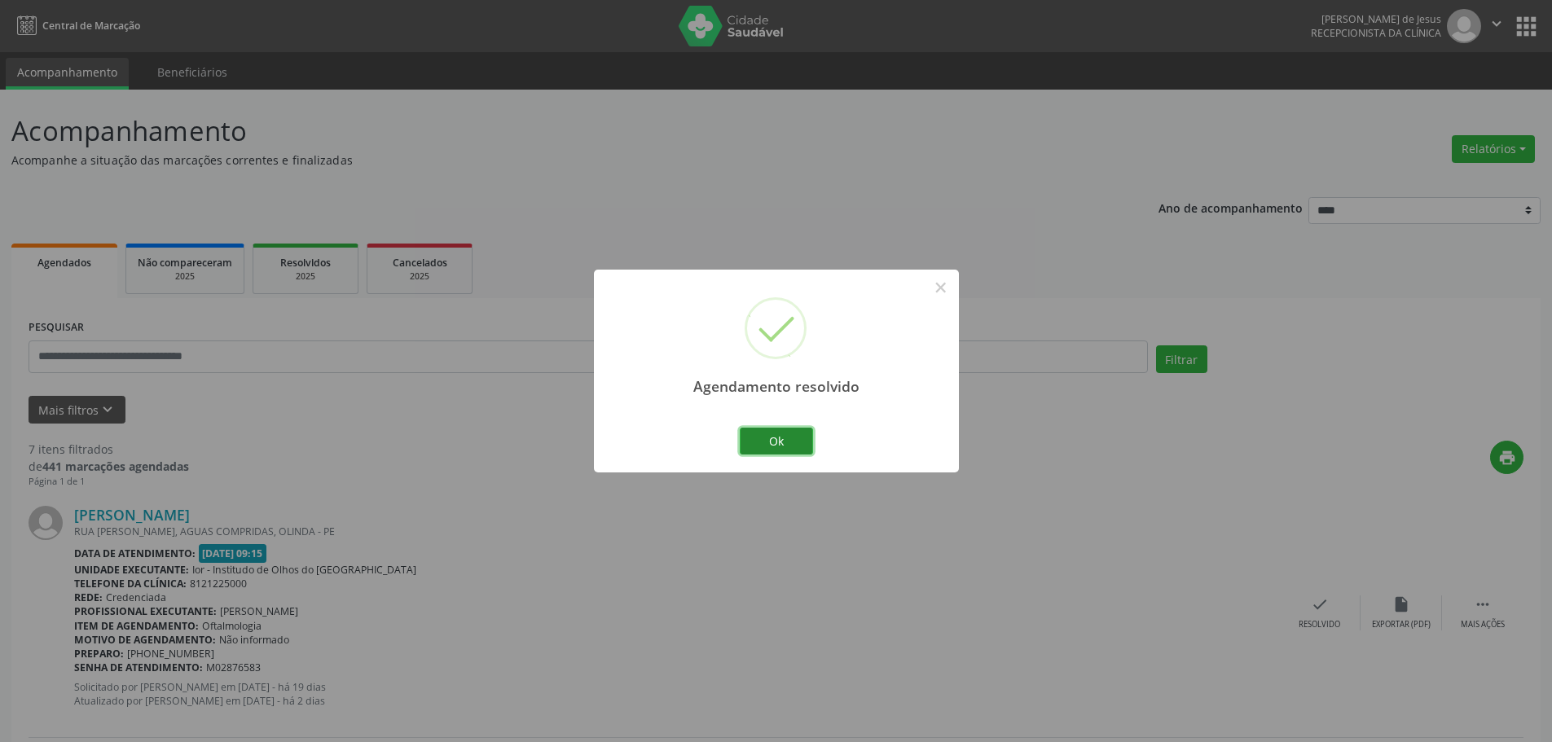
click at [747, 450] on button "Ok" at bounding box center [776, 442] width 73 height 28
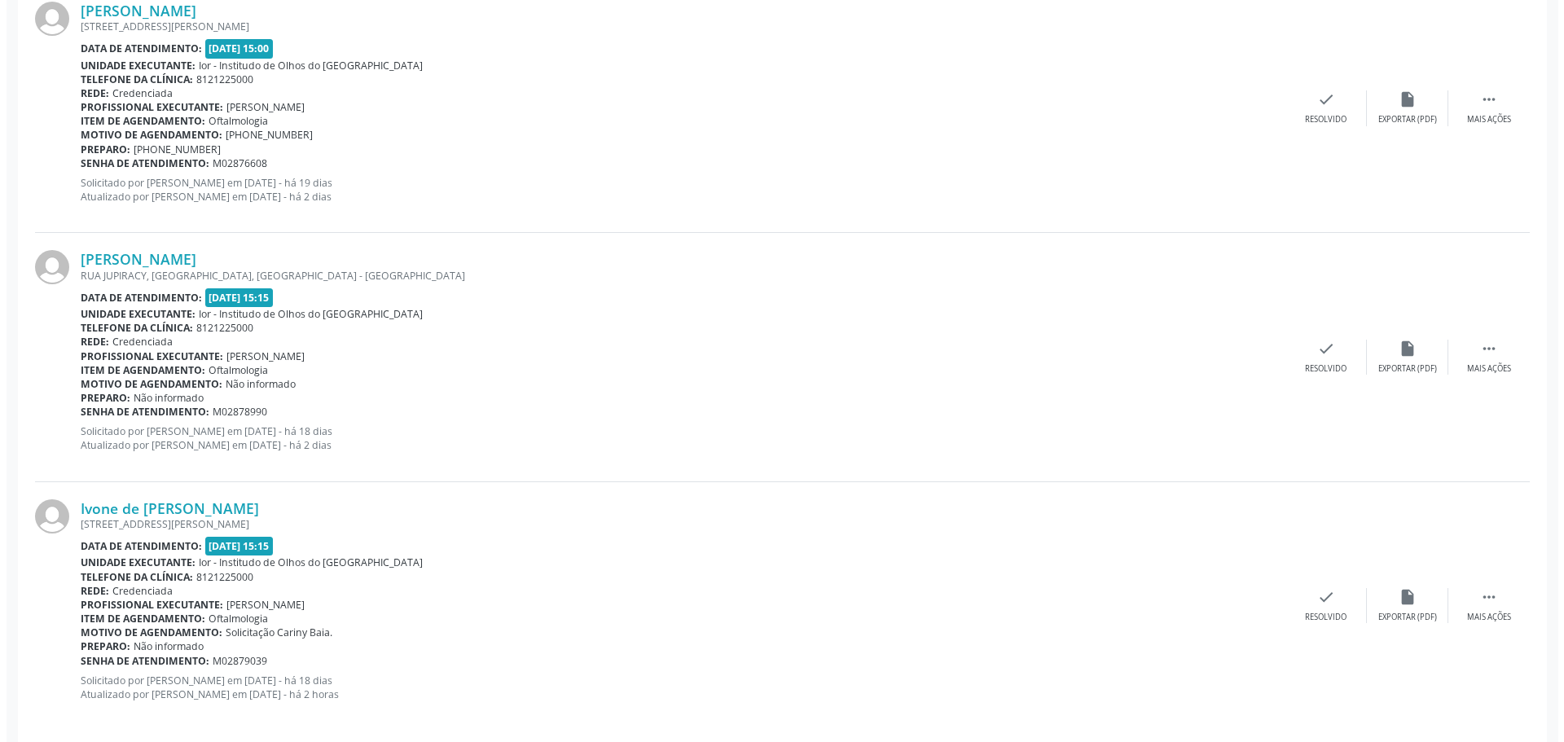
scroll to position [1516, 0]
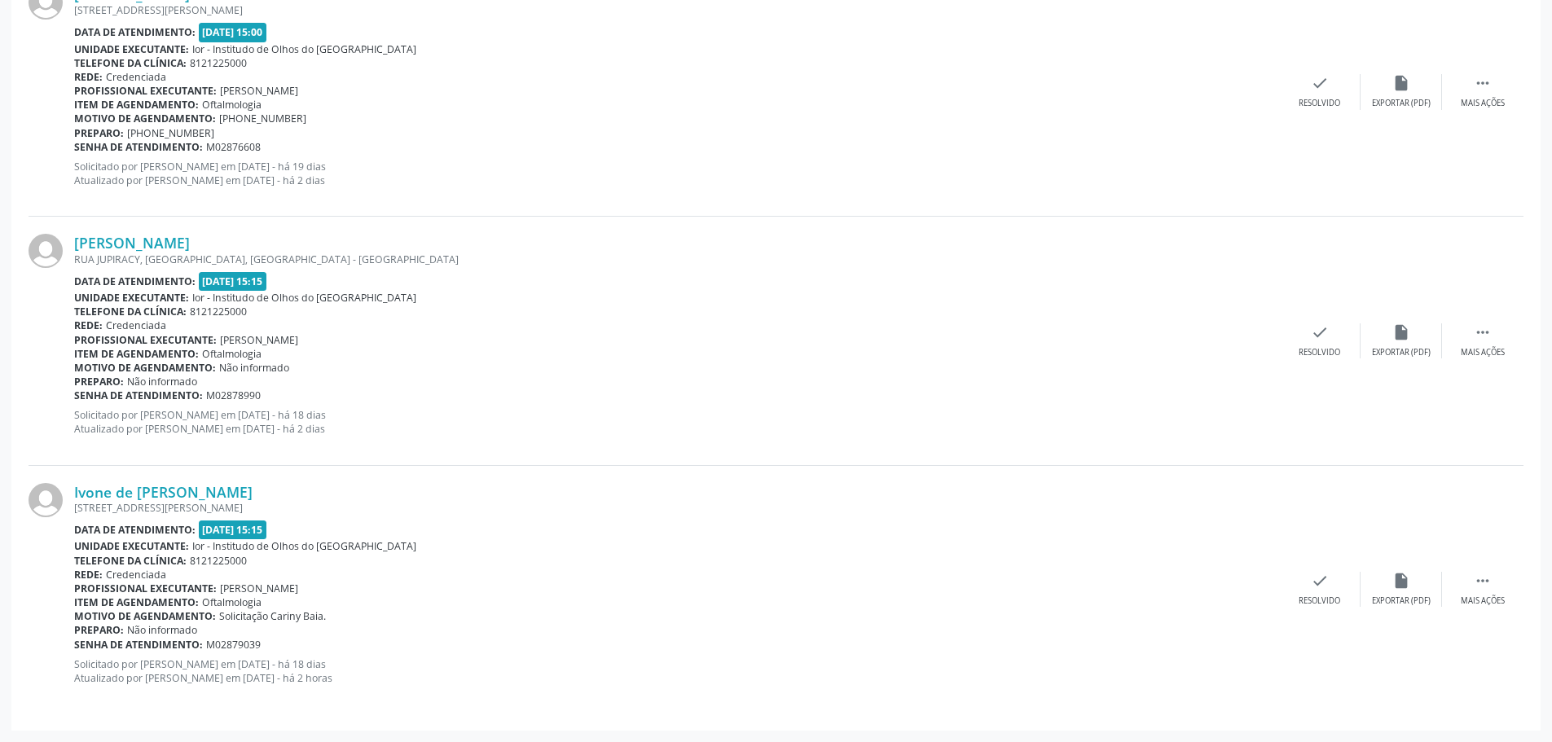
click at [1294, 569] on div "Ivone de [PERSON_NAME] [STREET_ADDRESS] Data de atendimento: [DATE] 15:15 Unida…" at bounding box center [776, 590] width 1495 height 248
click at [1315, 587] on icon "check" at bounding box center [1320, 581] width 18 height 18
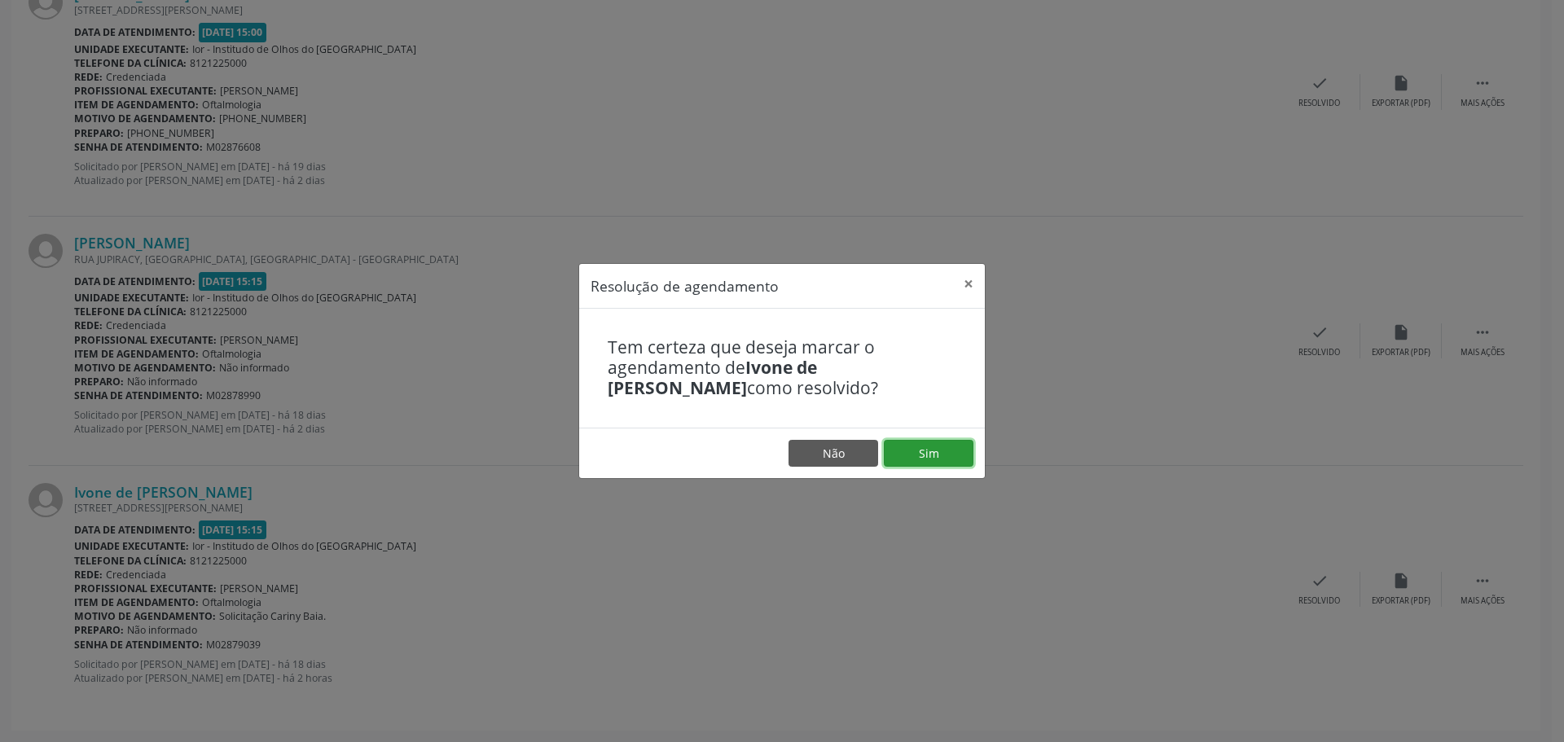
click at [925, 450] on button "Sim" at bounding box center [929, 454] width 90 height 28
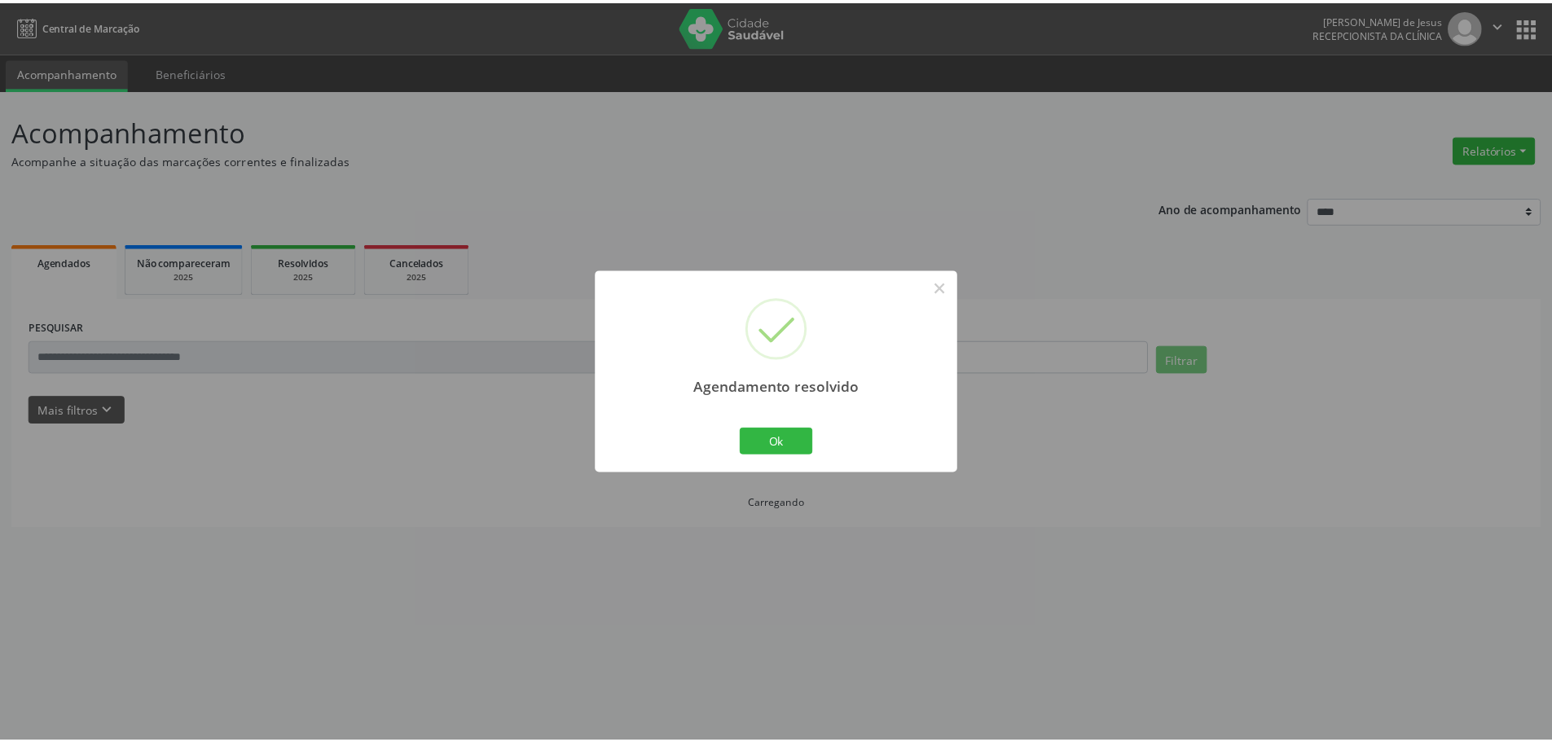
scroll to position [0, 0]
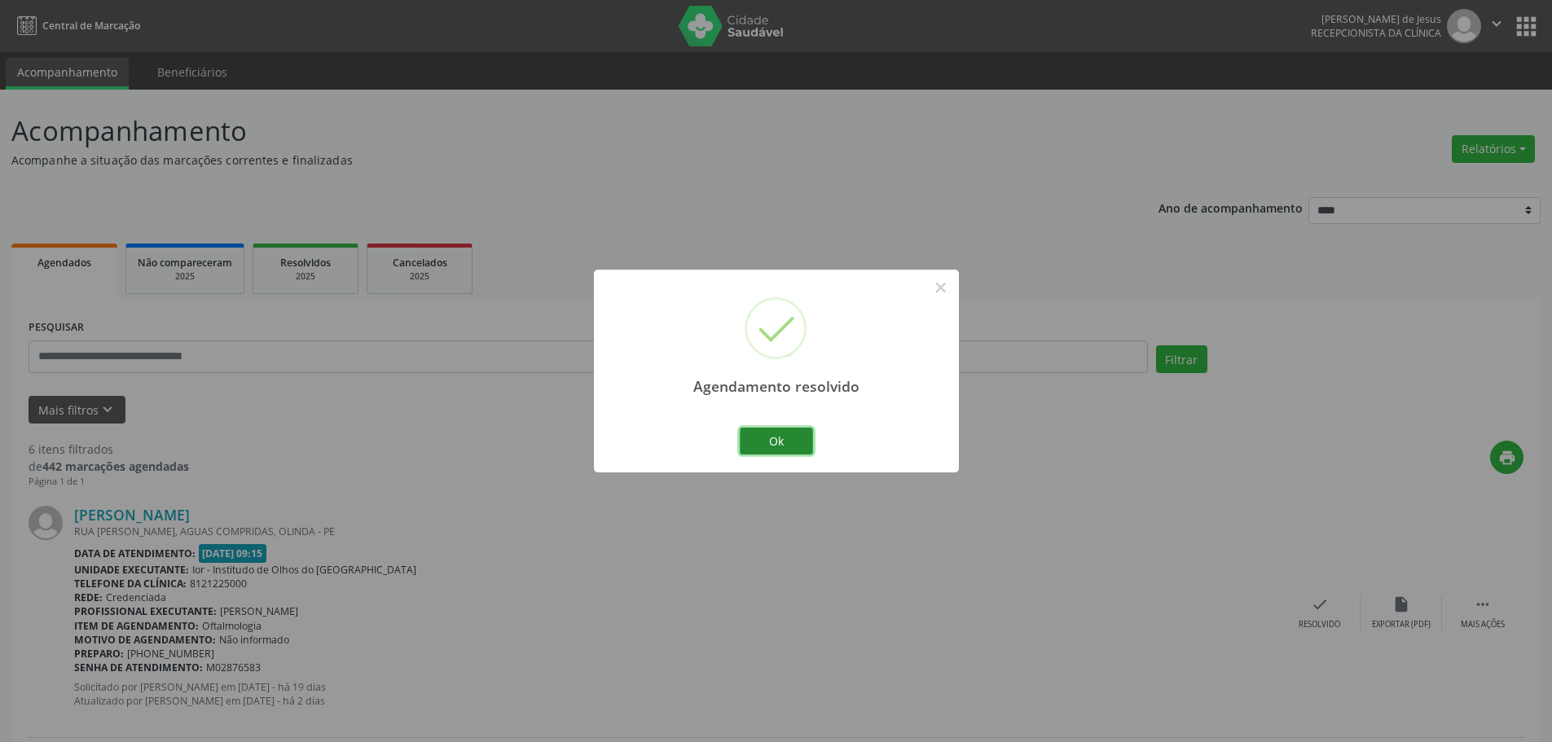
click at [755, 438] on button "Ok" at bounding box center [776, 442] width 73 height 28
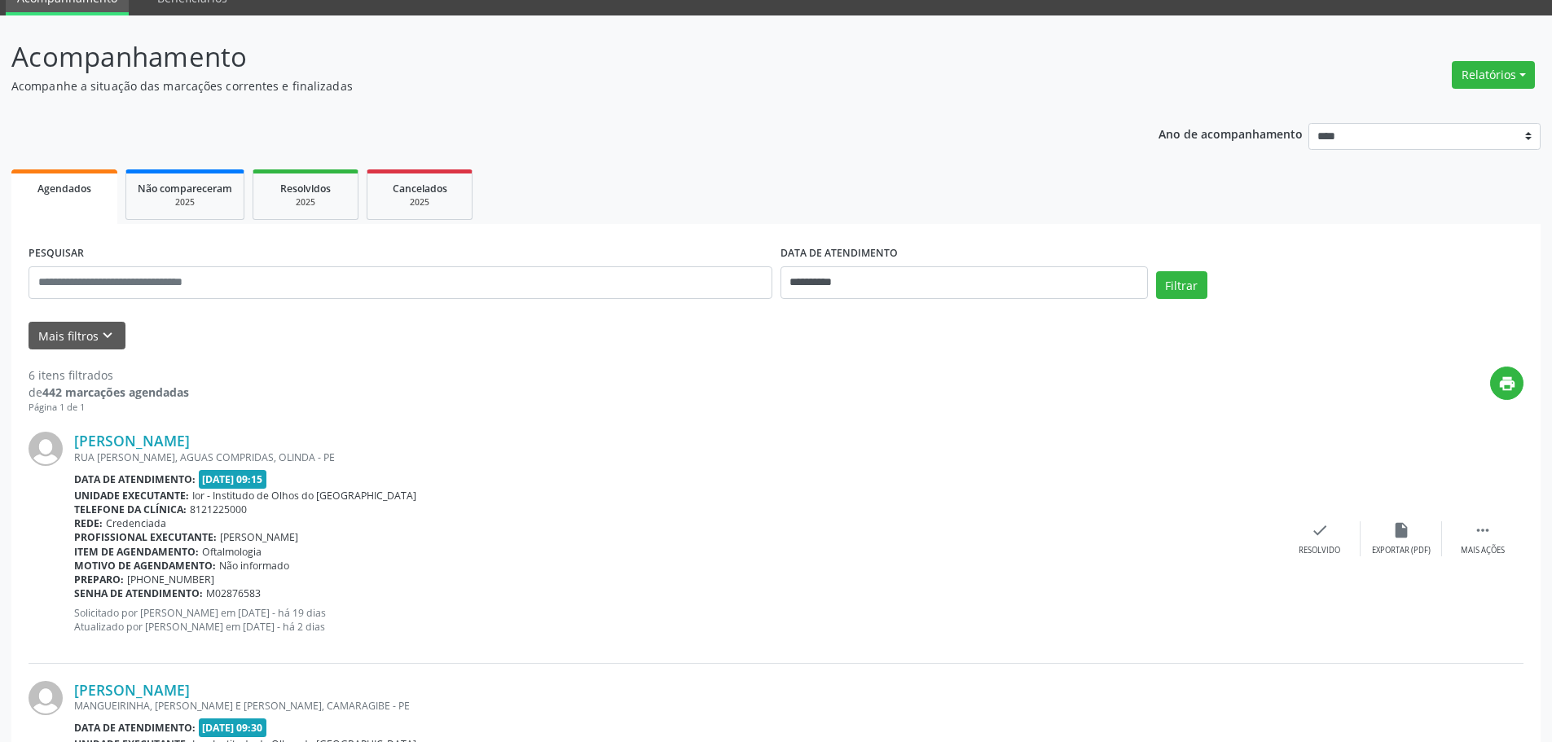
scroll to position [46, 0]
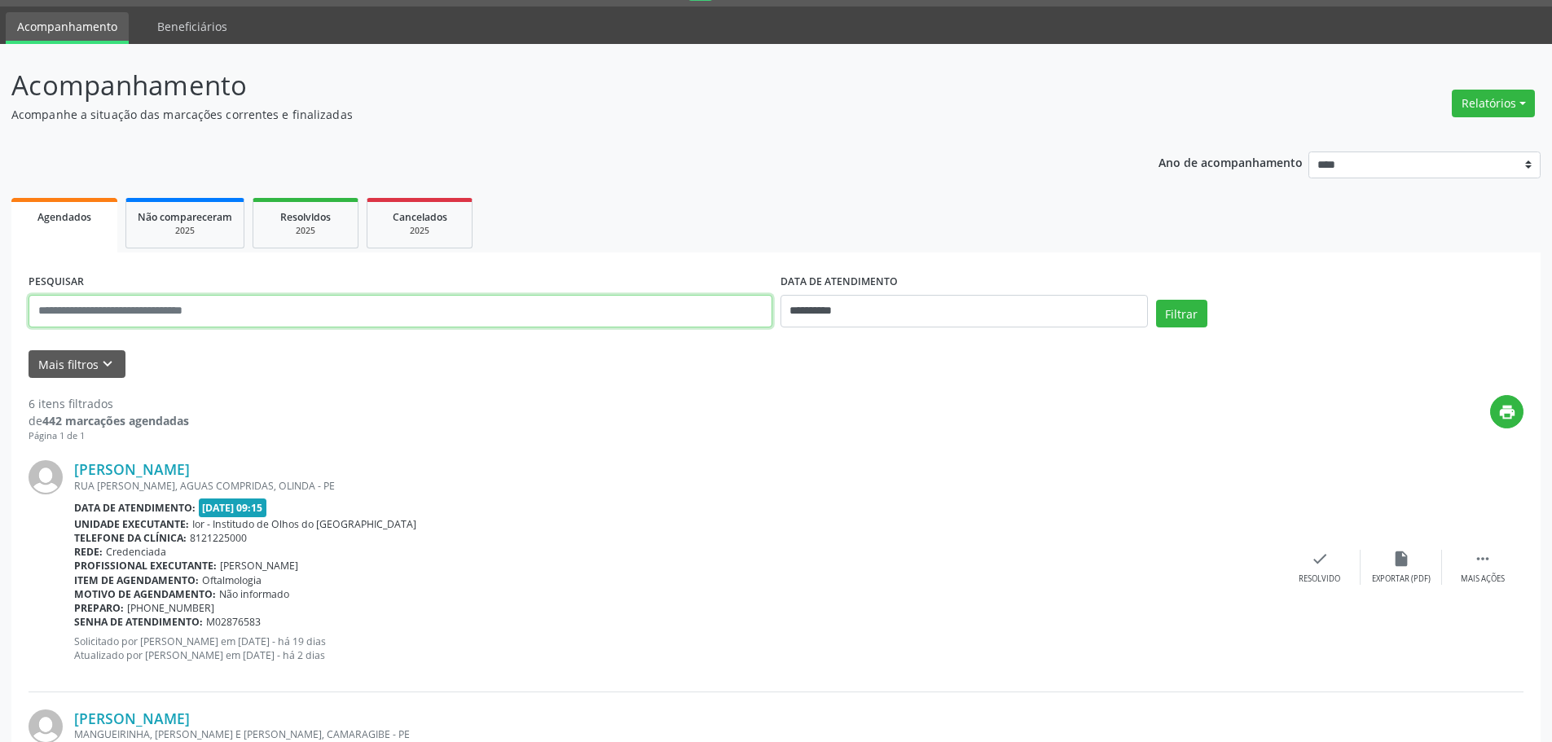
click at [183, 318] on input "text" at bounding box center [401, 311] width 744 height 33
click at [325, 304] on input "text" at bounding box center [401, 311] width 744 height 33
type input "**********"
click at [1183, 313] on button "Filtrar" at bounding box center [1181, 314] width 51 height 28
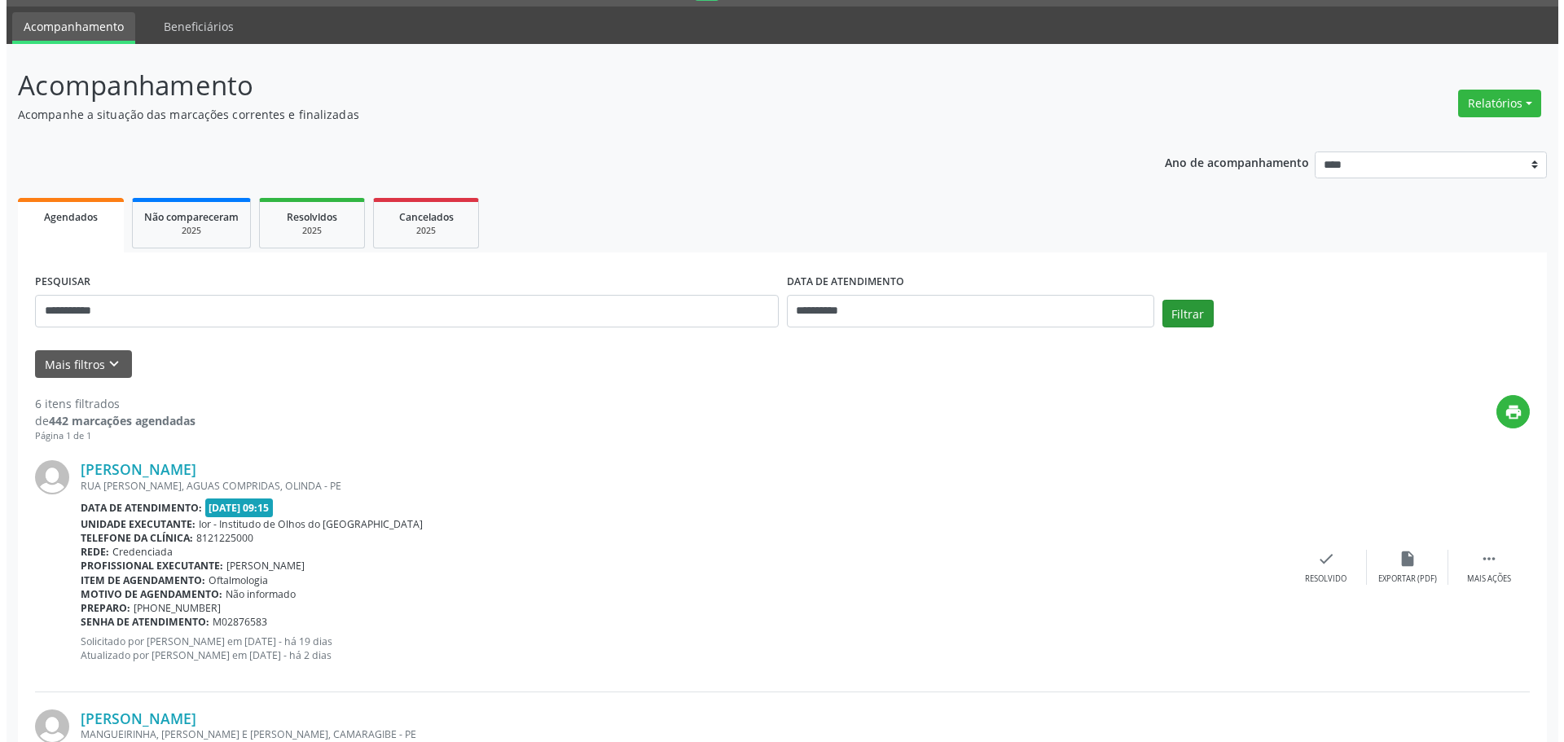
scroll to position [0, 0]
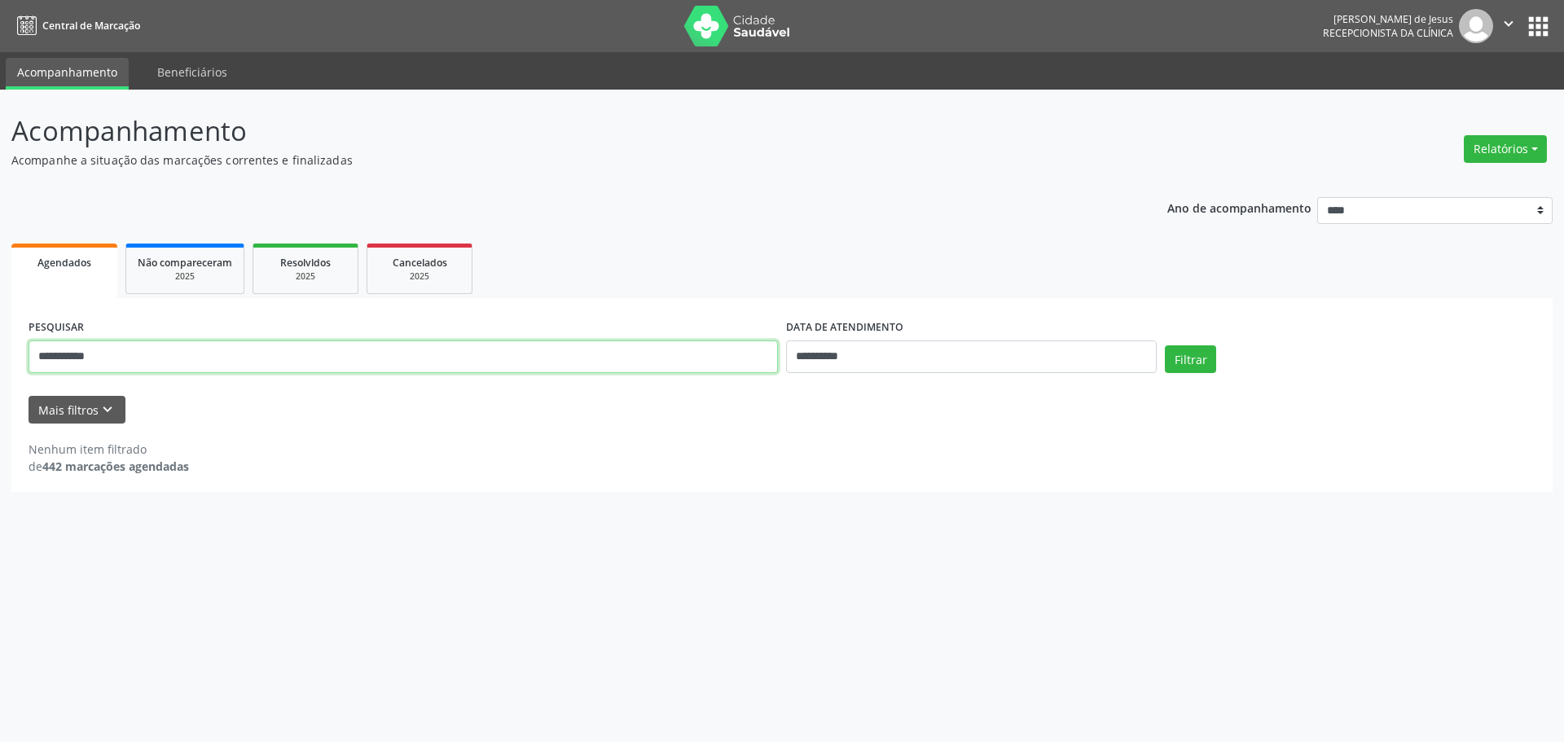
click at [154, 358] on input "**********" at bounding box center [403, 356] width 749 height 33
click at [152, 358] on input "**********" at bounding box center [403, 356] width 749 height 33
click at [151, 358] on input "**********" at bounding box center [403, 356] width 749 height 33
click at [183, 270] on div "2025" at bounding box center [185, 276] width 94 height 12
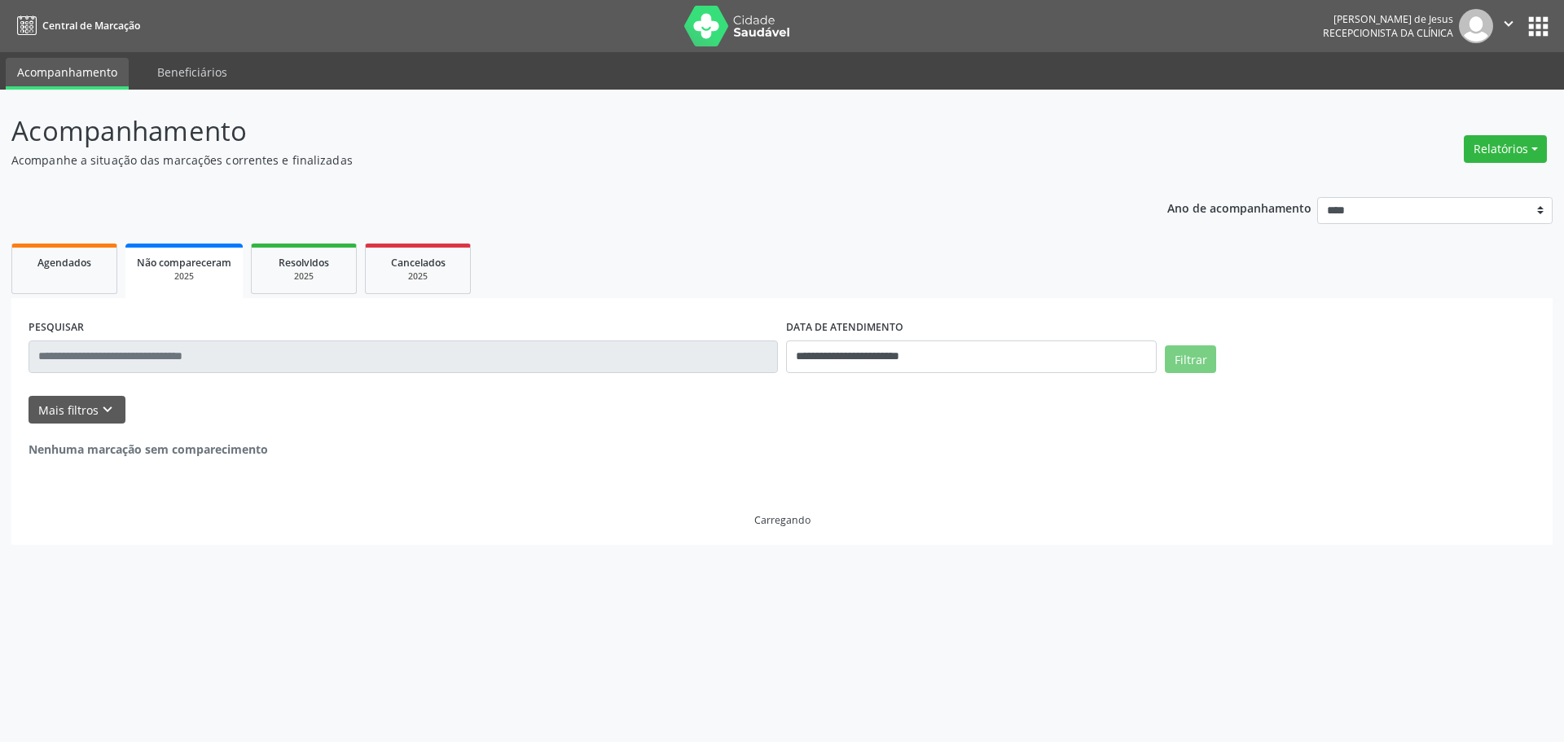
click at [217, 367] on input "text" at bounding box center [403, 356] width 749 height 33
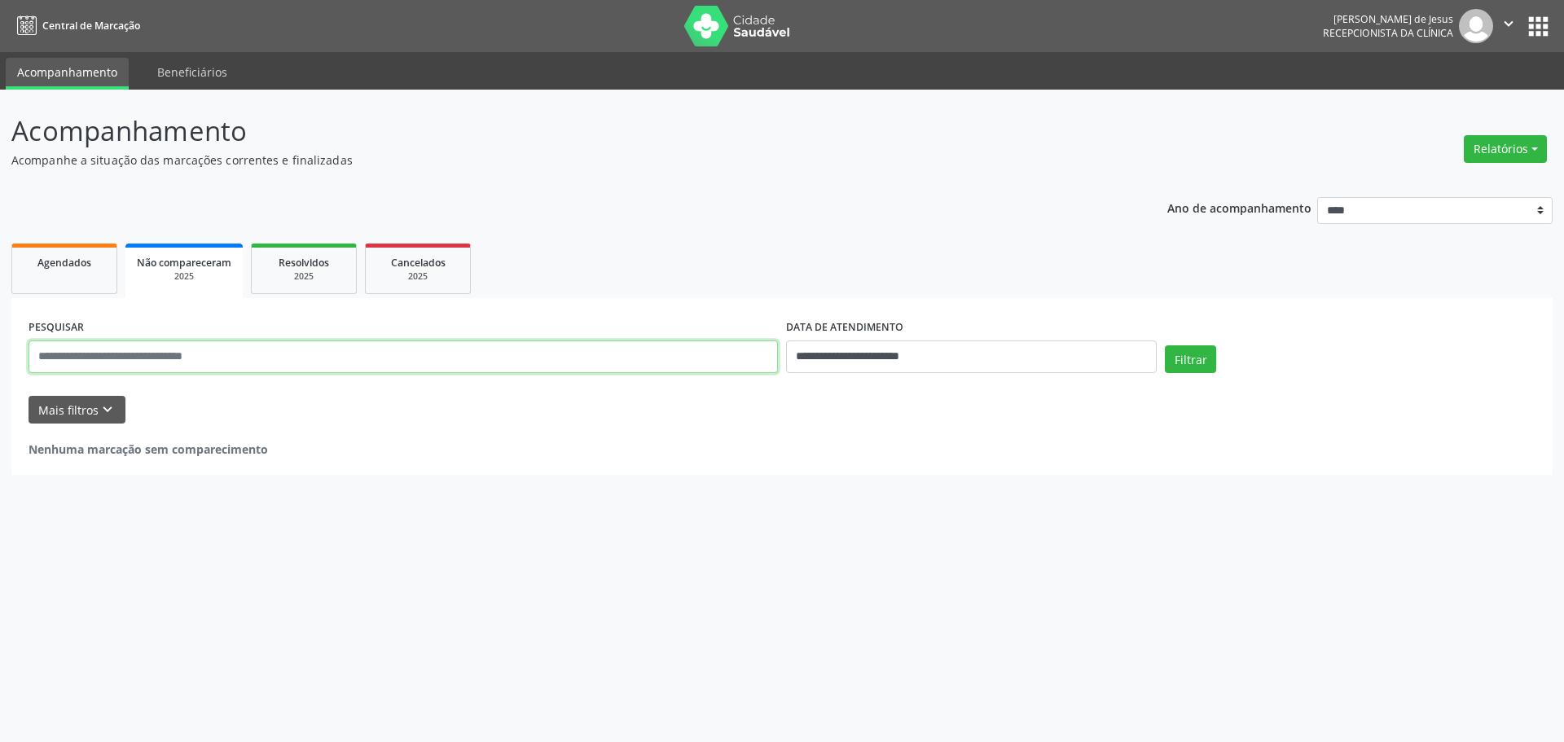
click at [214, 358] on input "text" at bounding box center [403, 356] width 749 height 33
paste input "**********"
type input "**********"
click at [1194, 362] on button "Filtrar" at bounding box center [1190, 359] width 51 height 28
click at [308, 261] on span "Resolvidos" at bounding box center [304, 263] width 51 height 14
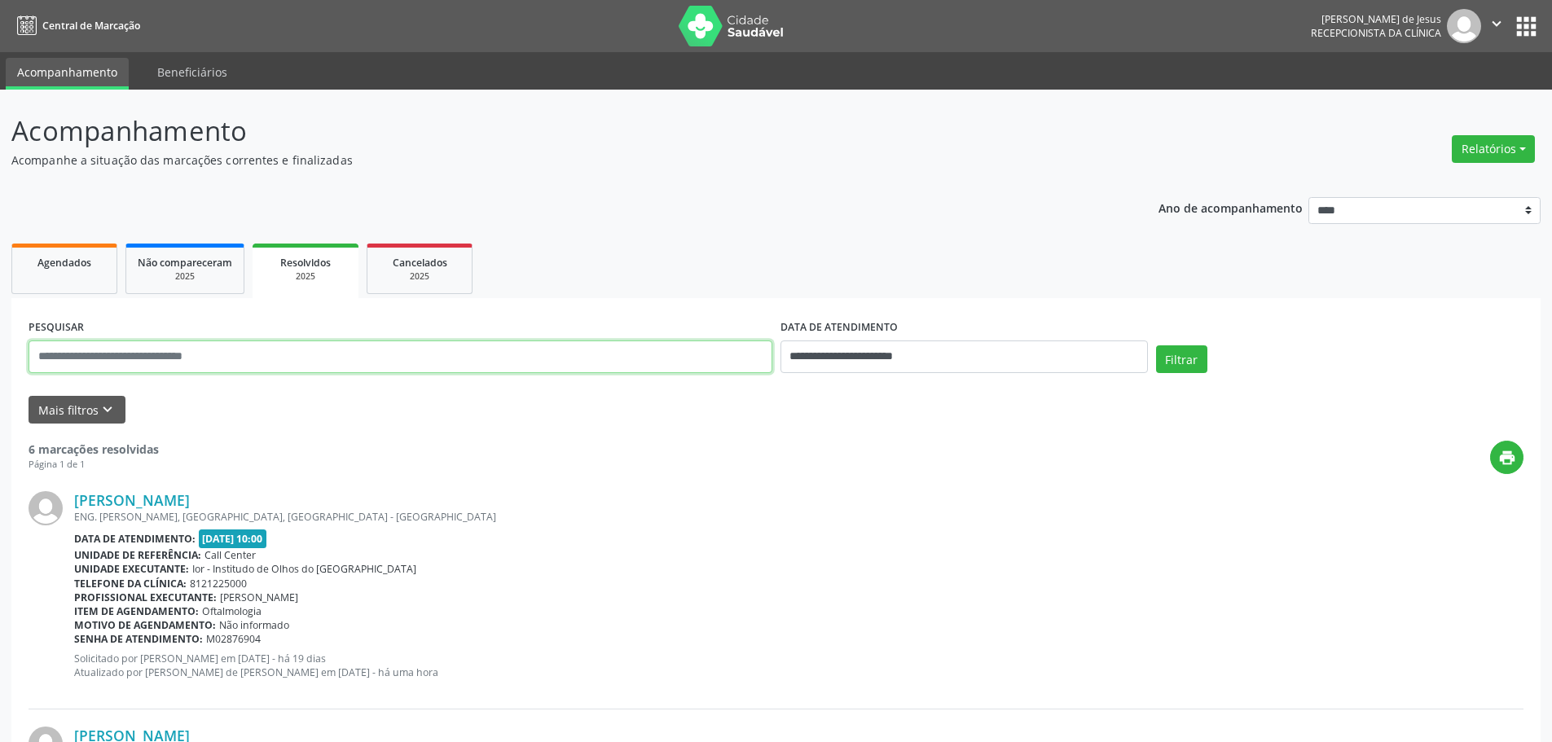
click at [197, 371] on input "text" at bounding box center [401, 356] width 744 height 33
paste input "**********"
type input "**********"
click at [1180, 366] on button "Filtrar" at bounding box center [1181, 359] width 51 height 28
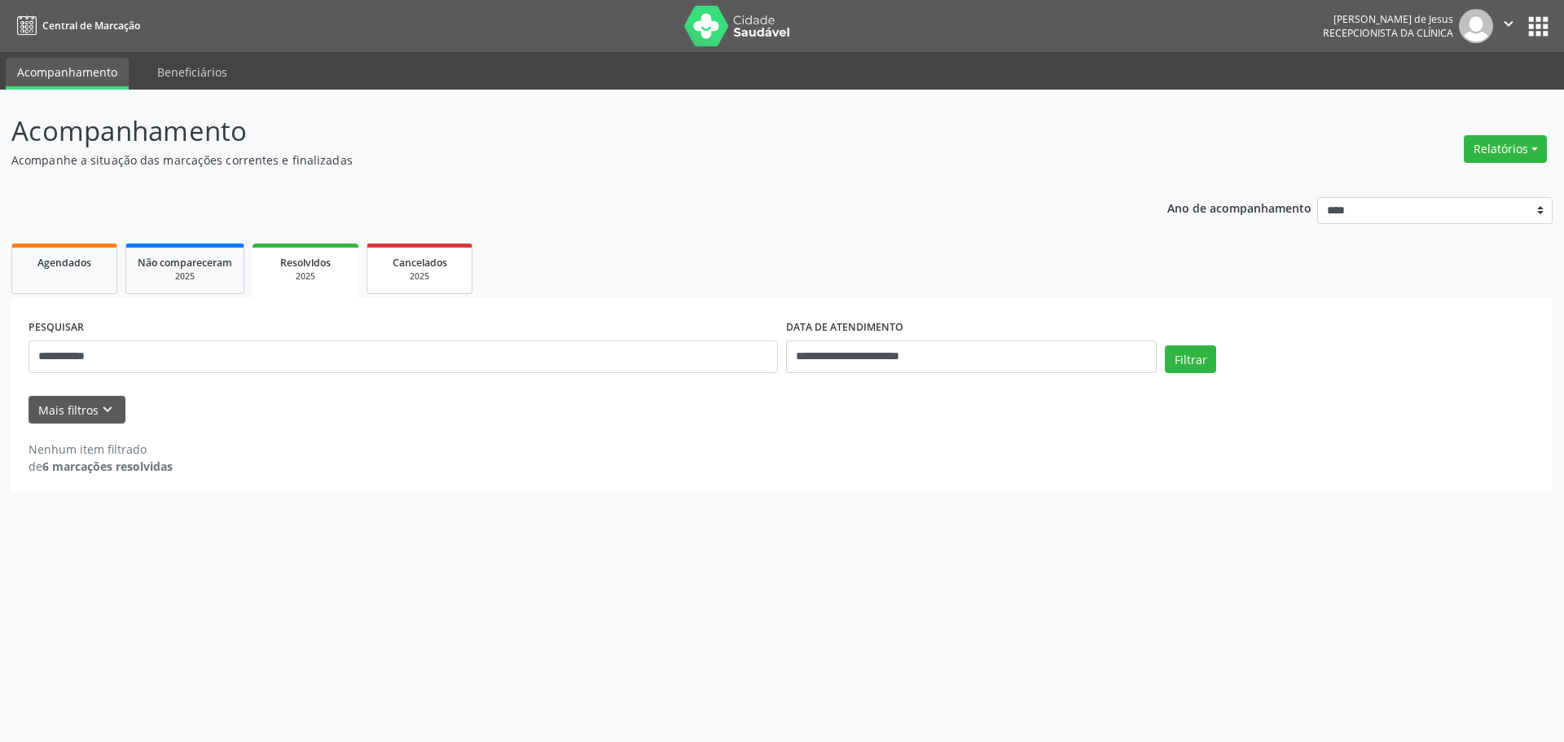
click at [431, 270] on div "Cancelados" at bounding box center [419, 261] width 81 height 17
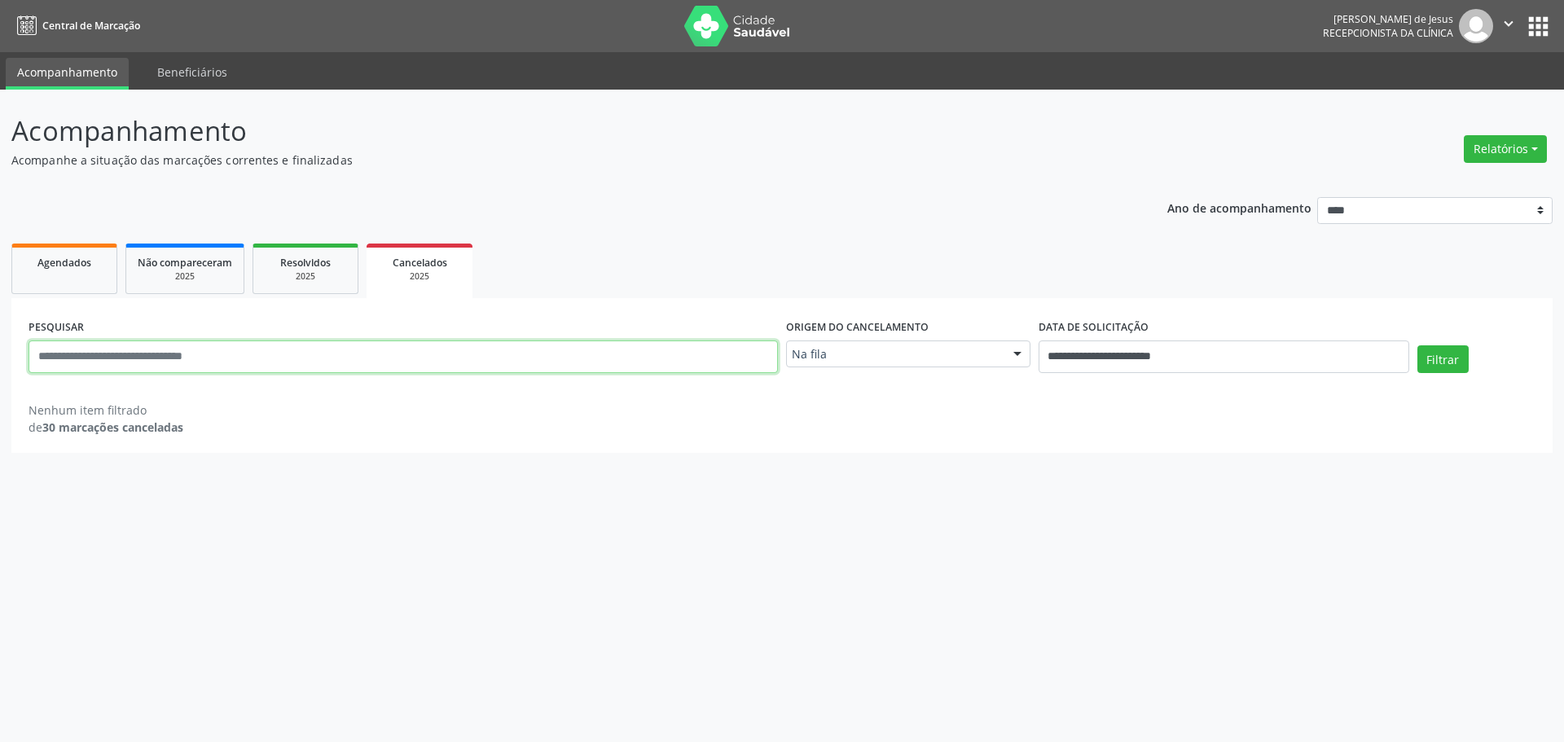
click at [307, 367] on input "text" at bounding box center [403, 356] width 749 height 33
paste input "**********"
type input "**********"
click at [1463, 369] on button "Filtrar" at bounding box center [1442, 359] width 51 height 28
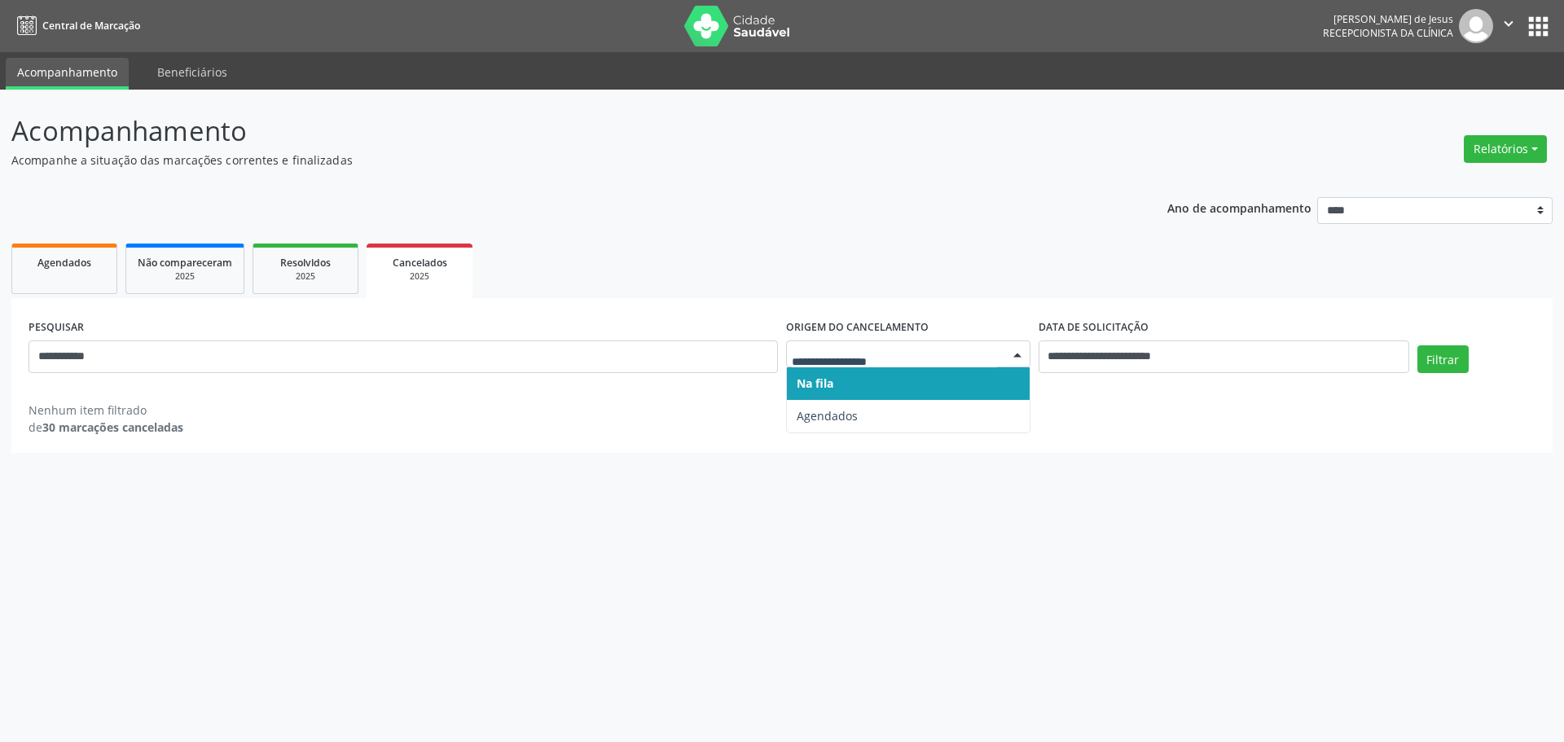
click at [841, 378] on span "Na fila" at bounding box center [908, 383] width 243 height 33
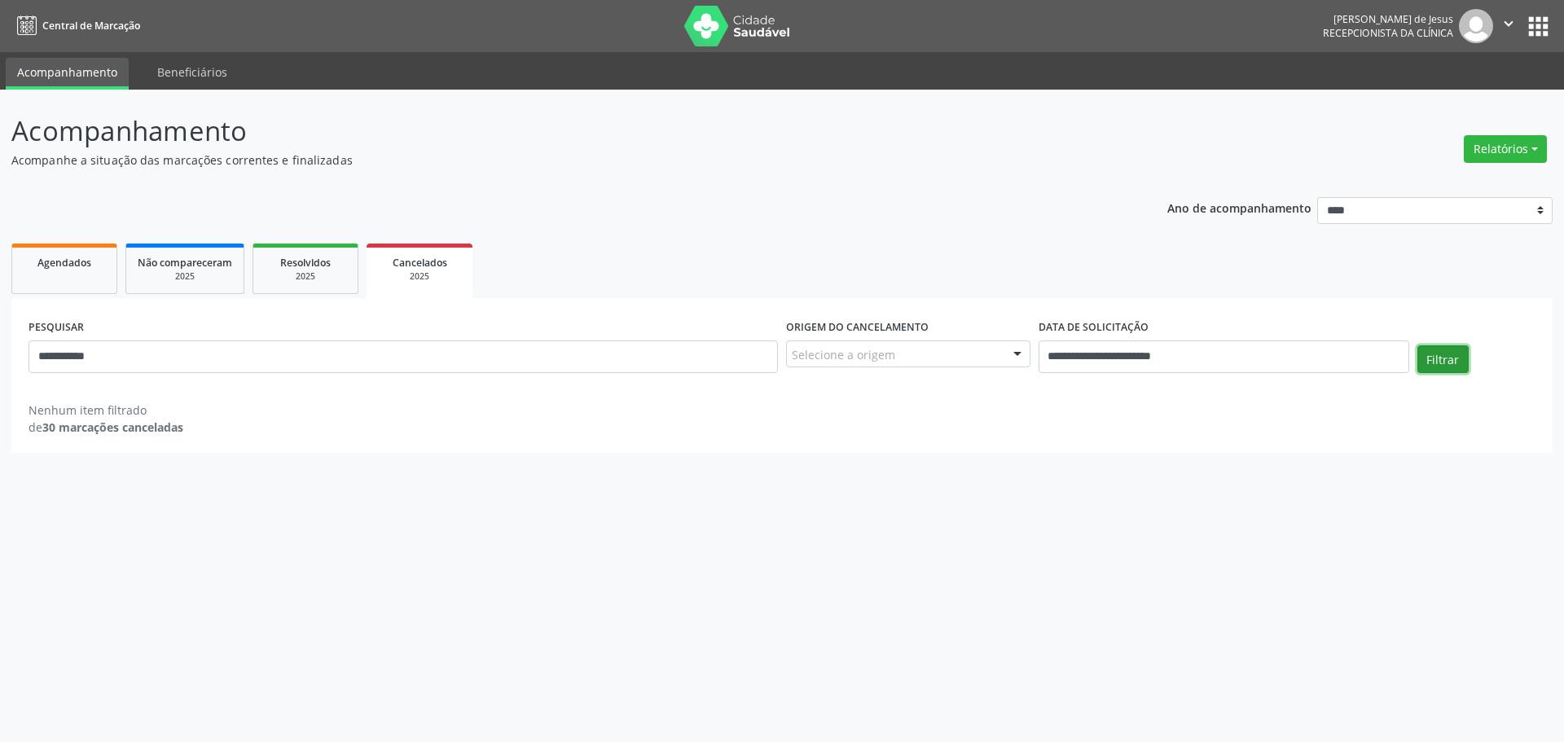
click at [1443, 362] on button "Filtrar" at bounding box center [1442, 359] width 51 height 28
